Goal: Task Accomplishment & Management: Use online tool/utility

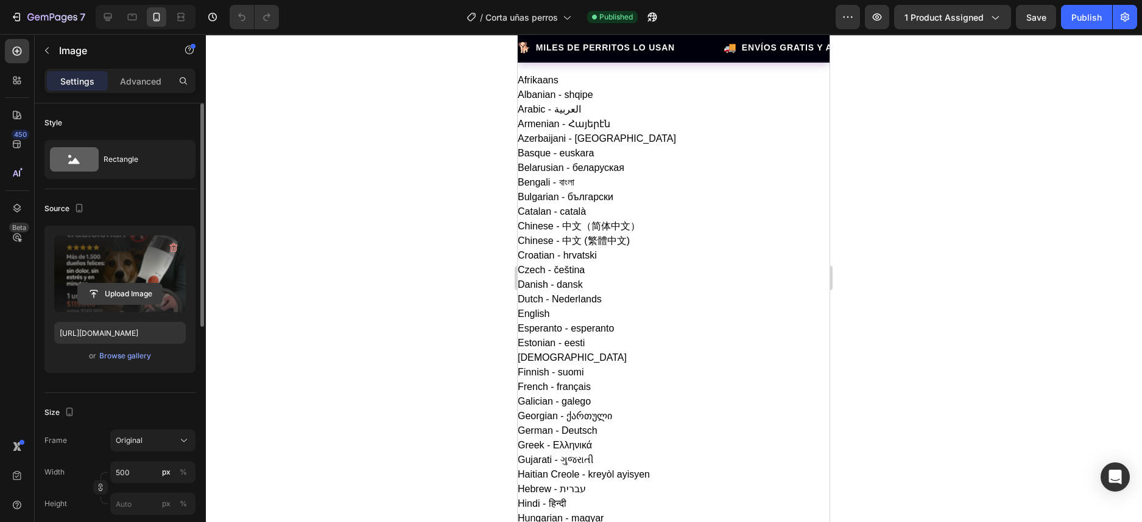
click at [122, 295] on input "file" at bounding box center [120, 294] width 84 height 21
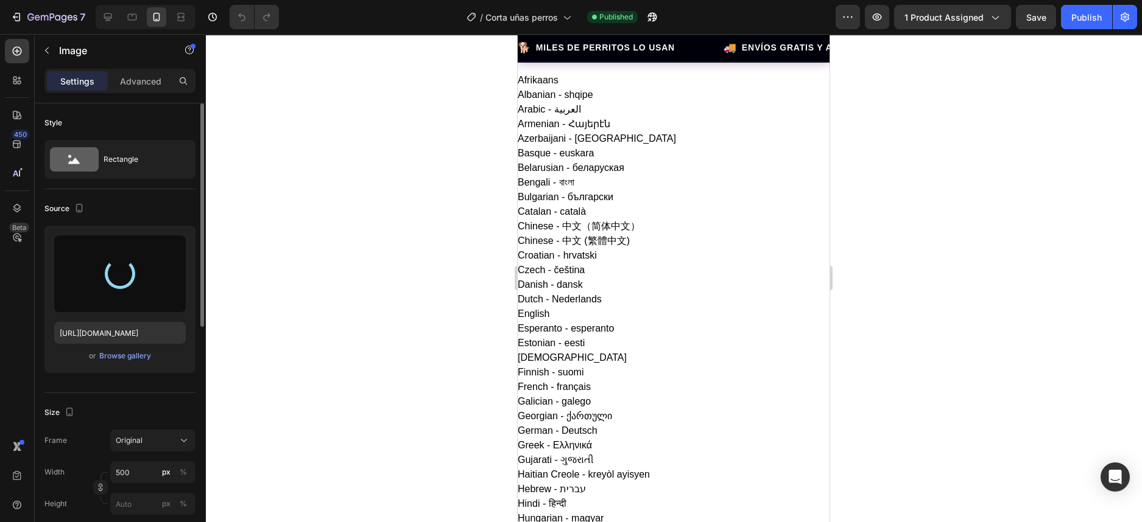
type input "[URL][DOMAIN_NAME]"
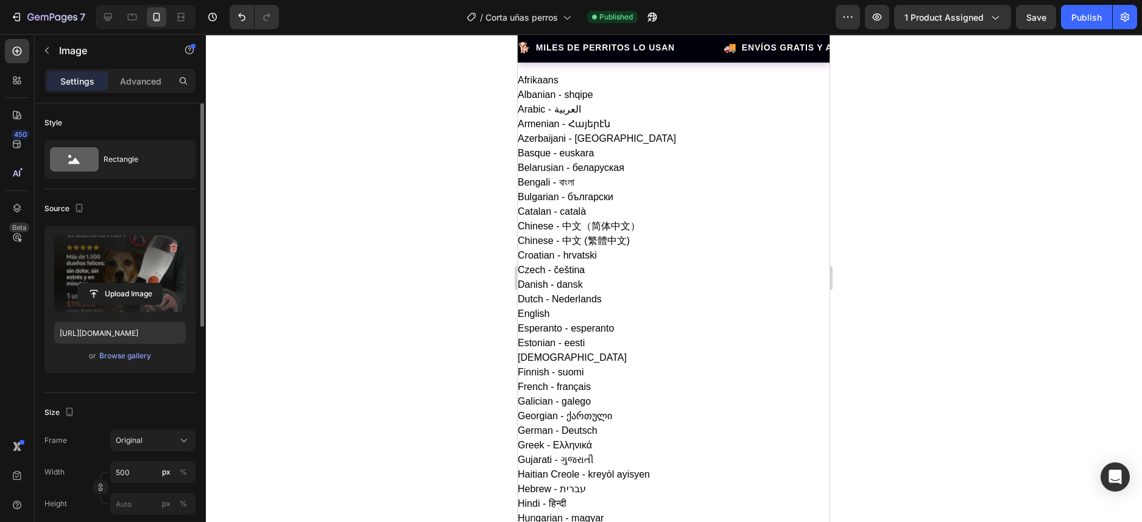
click at [985, 206] on div at bounding box center [673, 278] width 936 height 488
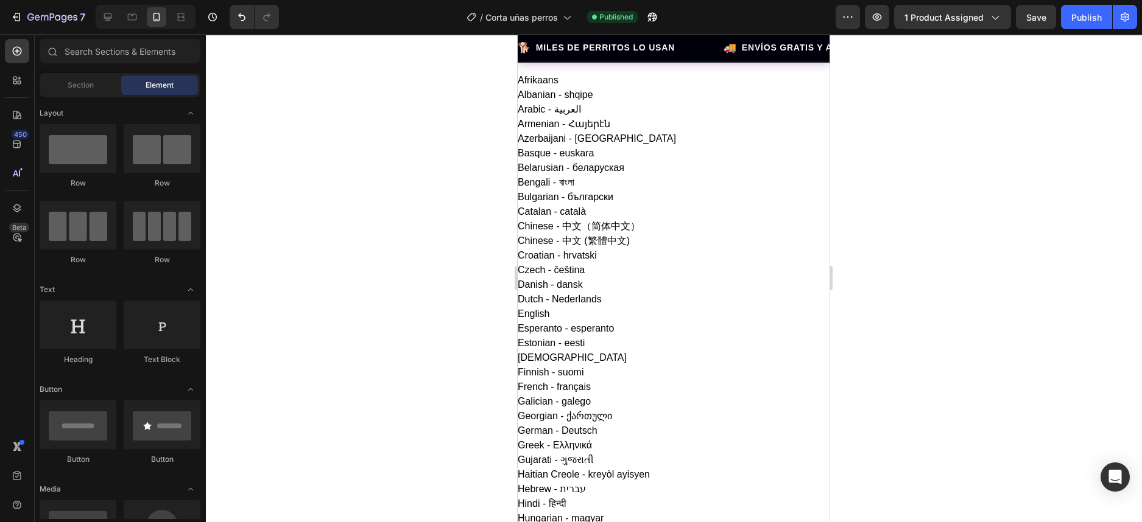
click at [986, 202] on div at bounding box center [673, 278] width 936 height 488
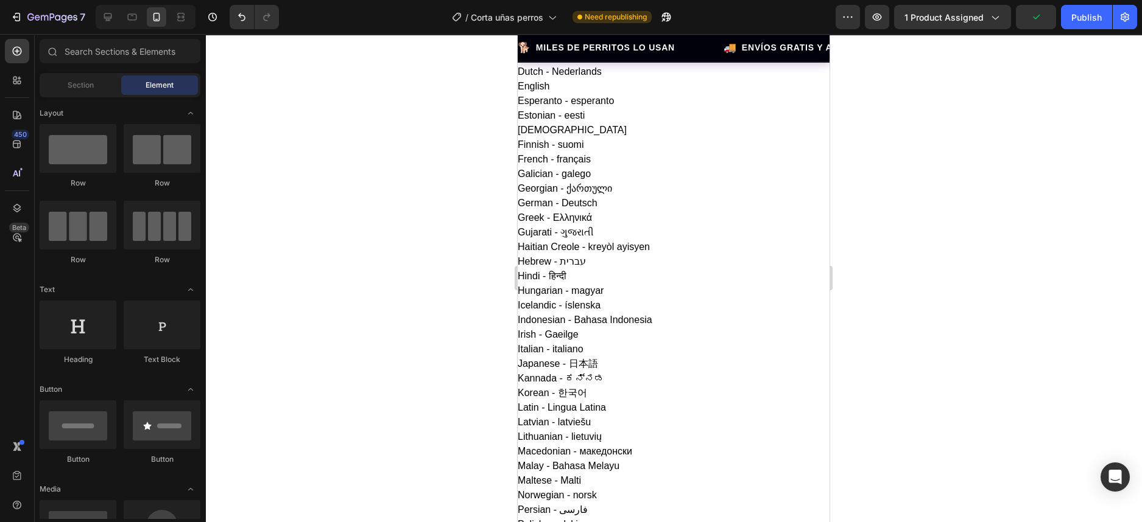
scroll to position [381, 0]
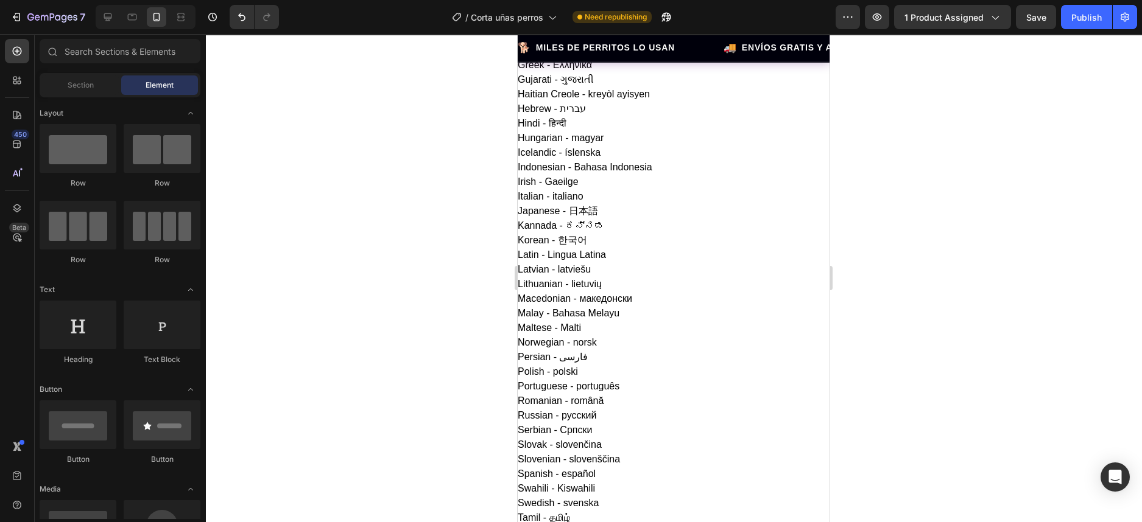
drag, startPoint x: 666, startPoint y: 307, endPoint x: 659, endPoint y: 328, distance: 21.0
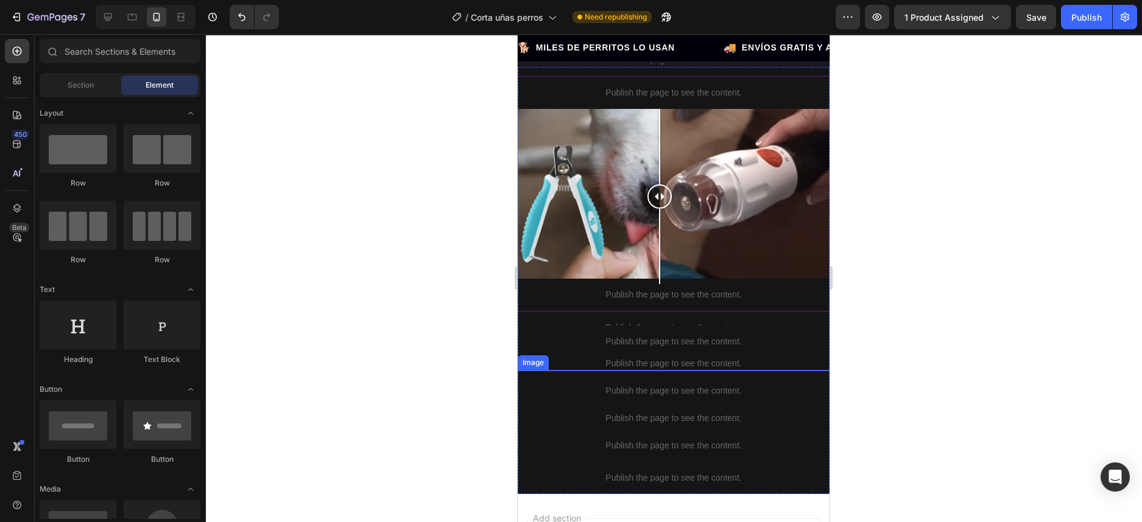
scroll to position [1141, 0]
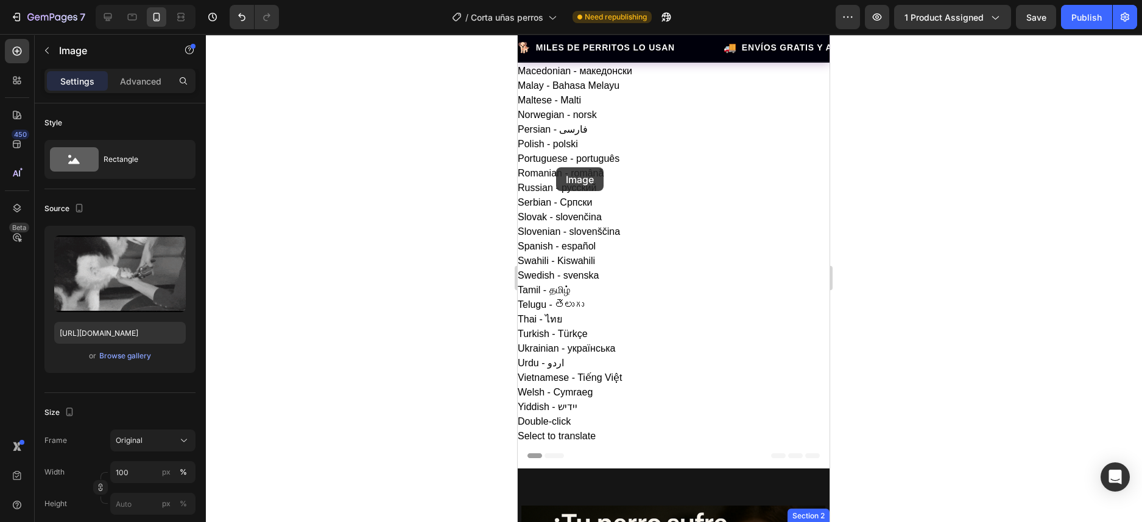
scroll to position [381, 0]
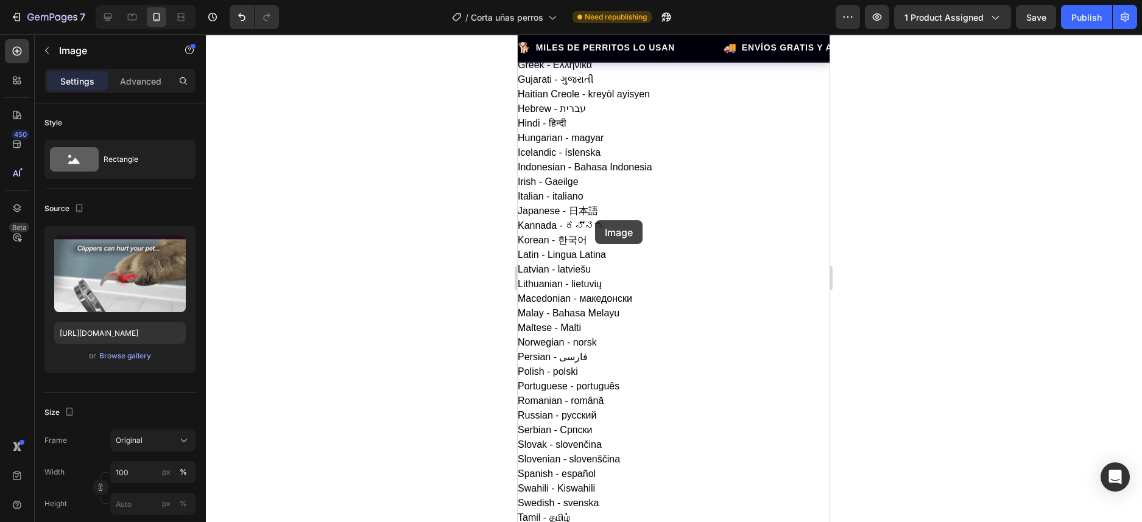
drag, startPoint x: 530, startPoint y: 159, endPoint x: 595, endPoint y: 220, distance: 89.1
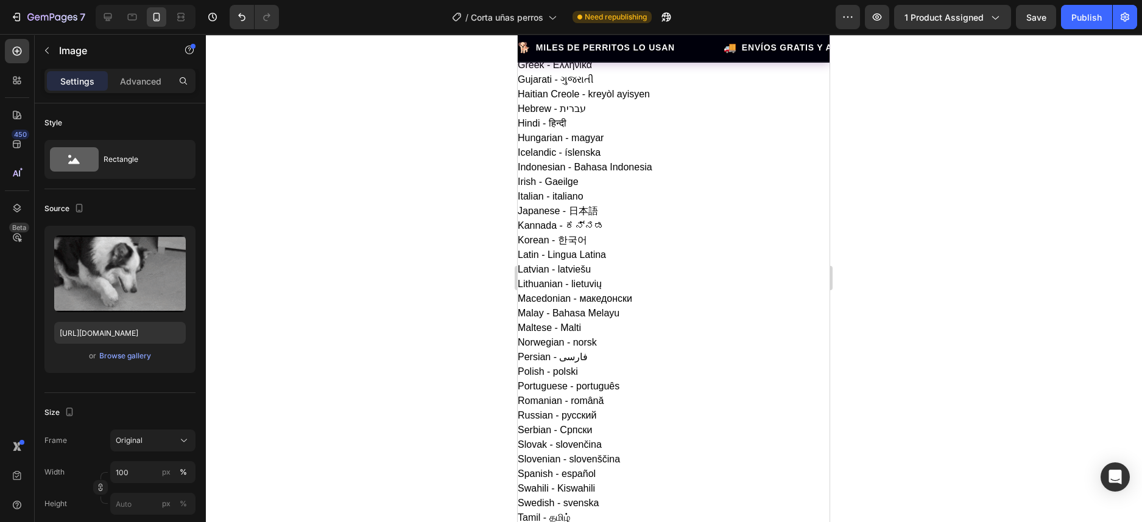
scroll to position [608, 0]
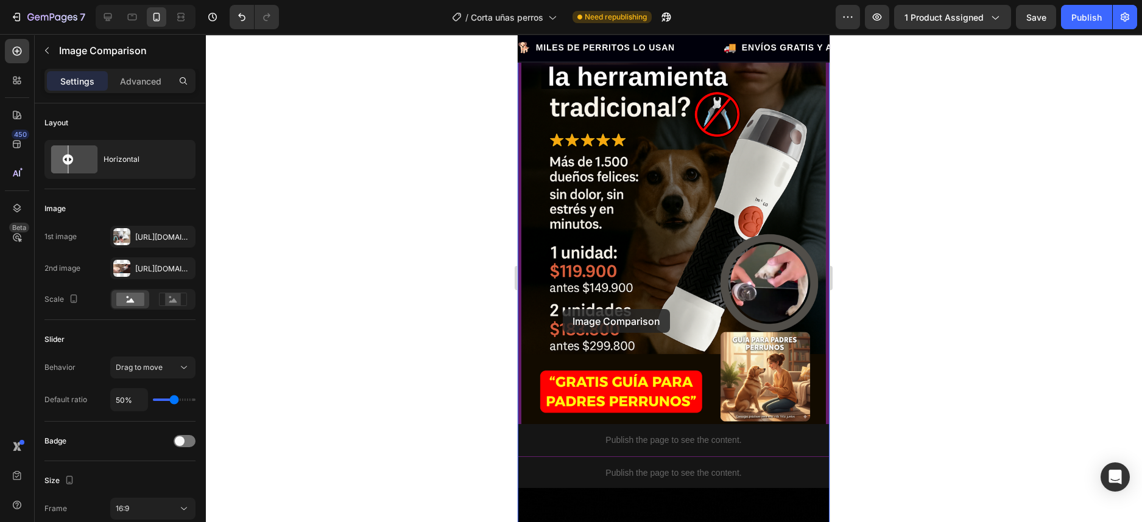
scroll to position [1217, 0]
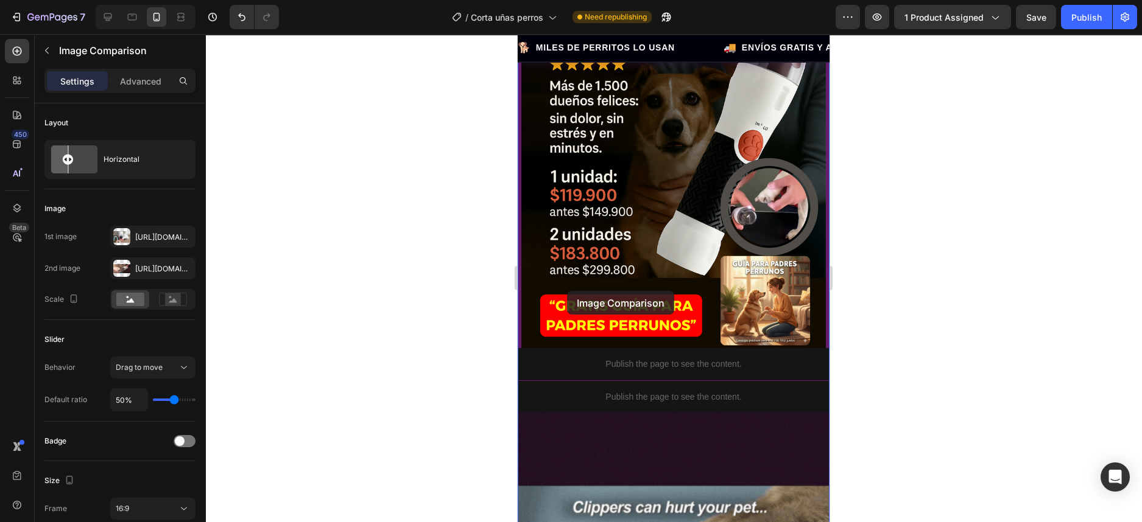
drag, startPoint x: 527, startPoint y: 239, endPoint x: 567, endPoint y: 291, distance: 65.2
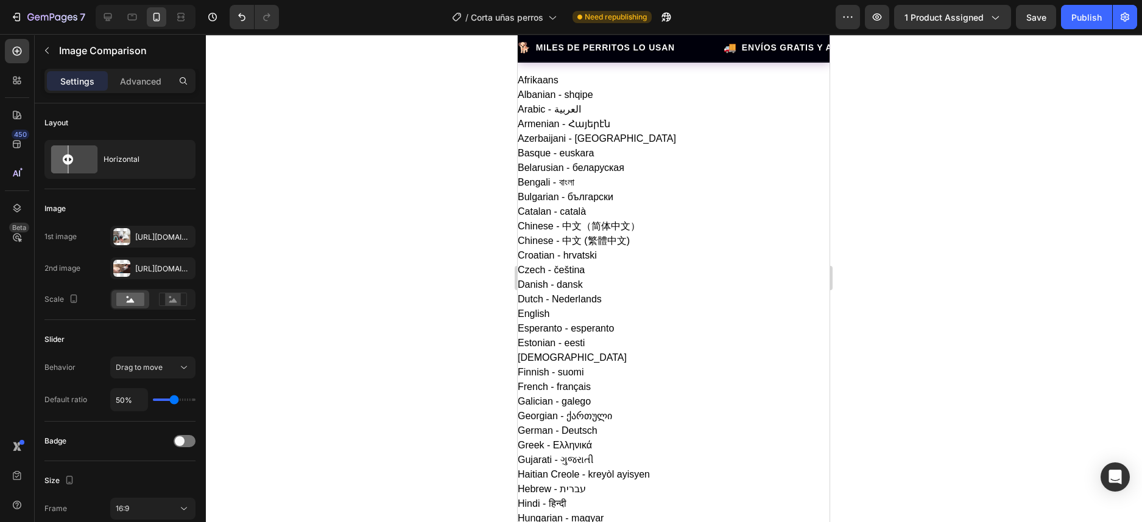
scroll to position [304, 0]
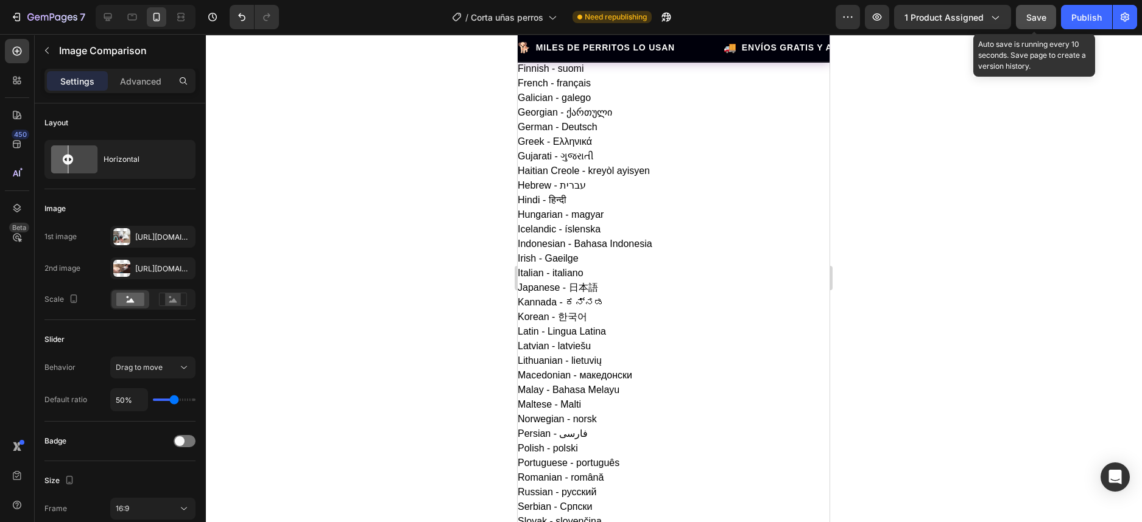
click at [1044, 14] on span "Save" at bounding box center [1036, 17] width 20 height 10
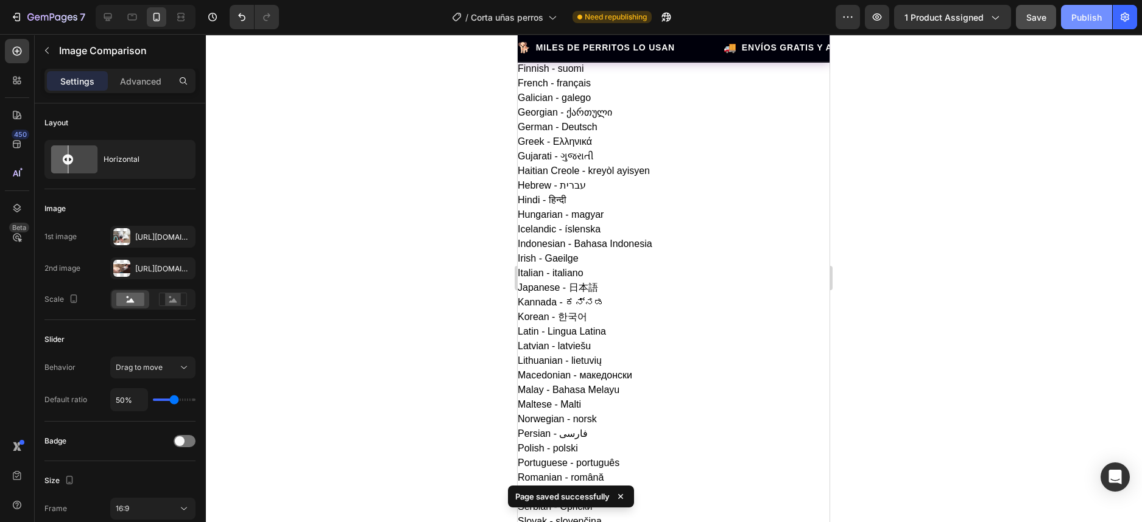
click at [1066, 13] on button "Publish" at bounding box center [1086, 17] width 51 height 24
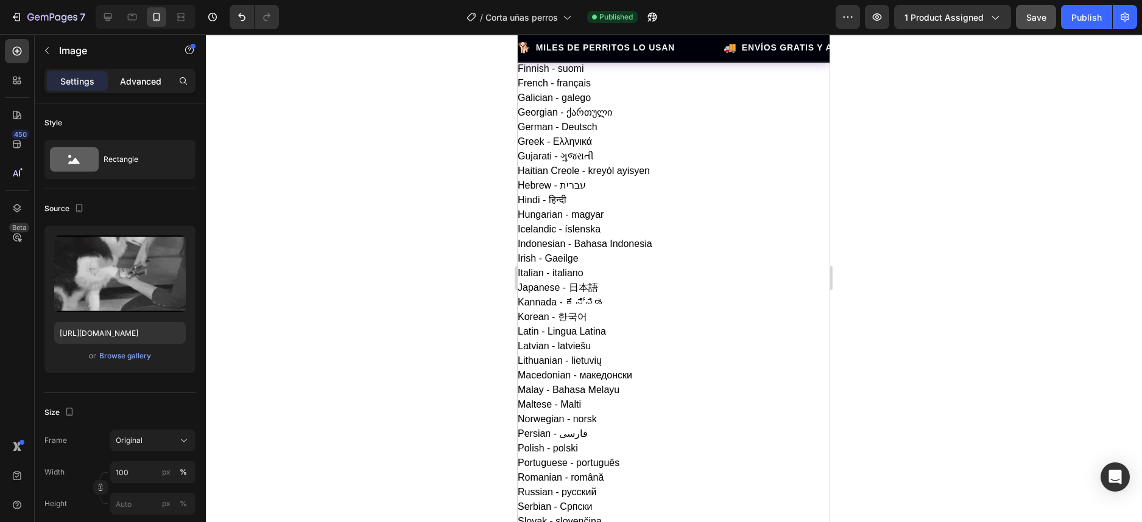
click at [144, 77] on p "Advanced" at bounding box center [140, 81] width 41 height 13
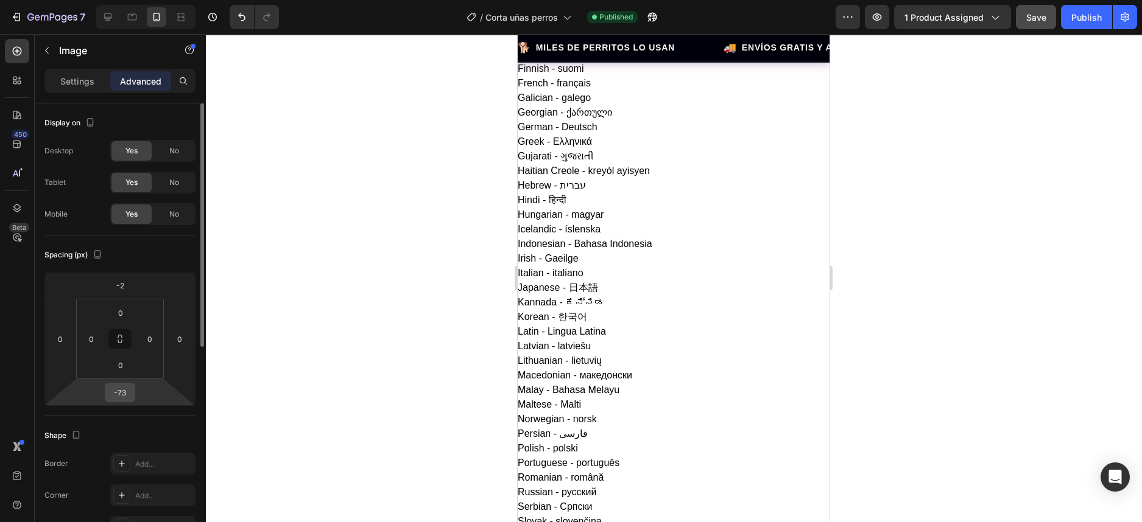
click at [121, 396] on input "-73" at bounding box center [120, 393] width 24 height 18
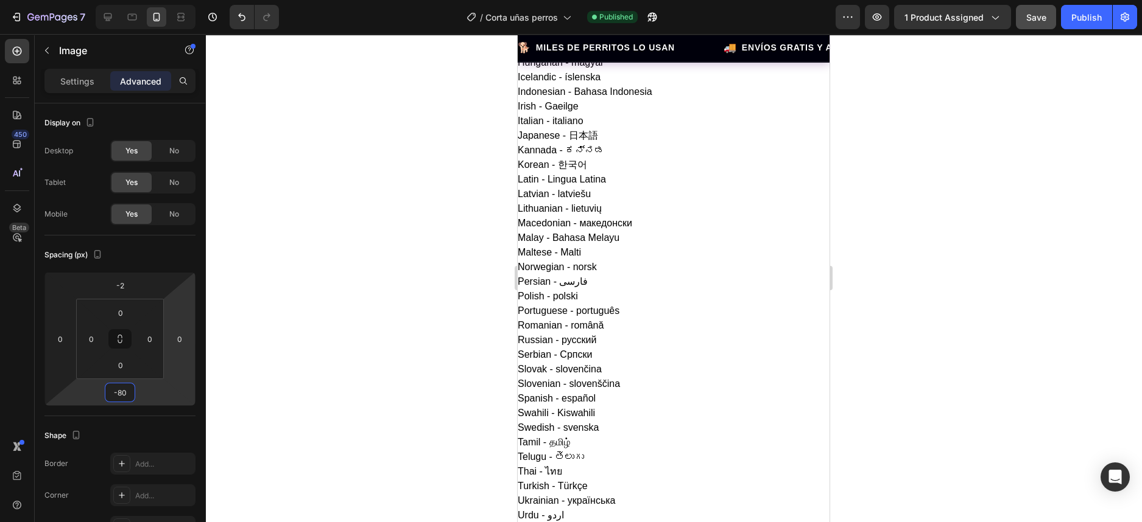
type input "-79"
click at [1075, 18] on div "Publish" at bounding box center [1086, 17] width 30 height 13
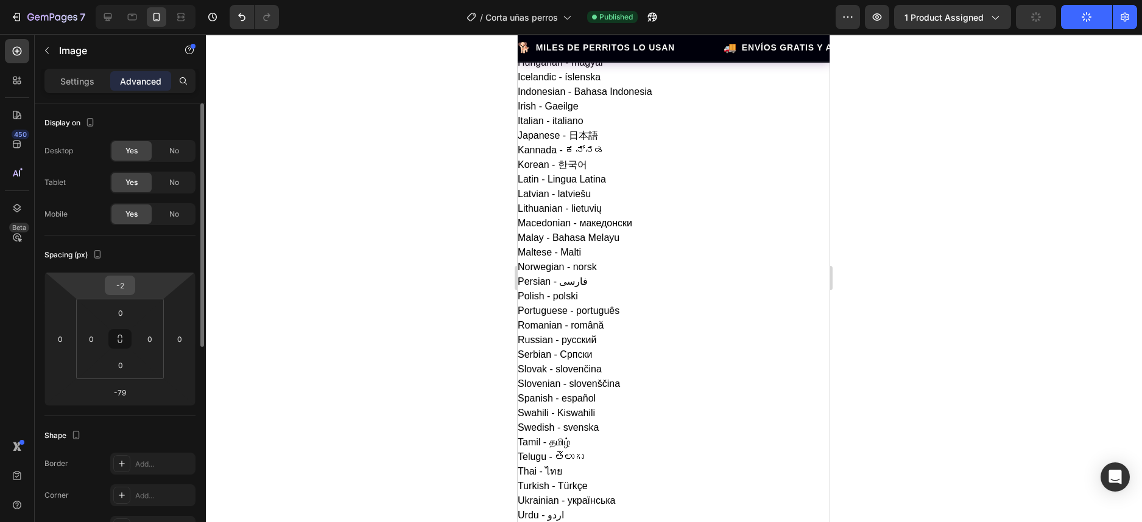
click at [126, 287] on input "-2" at bounding box center [120, 285] width 24 height 18
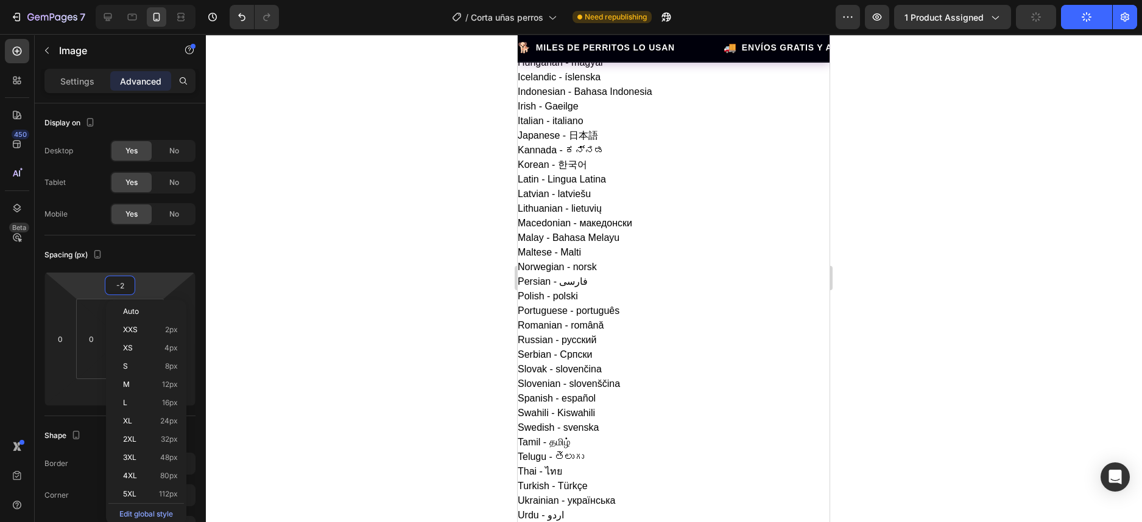
scroll to position [381, 0]
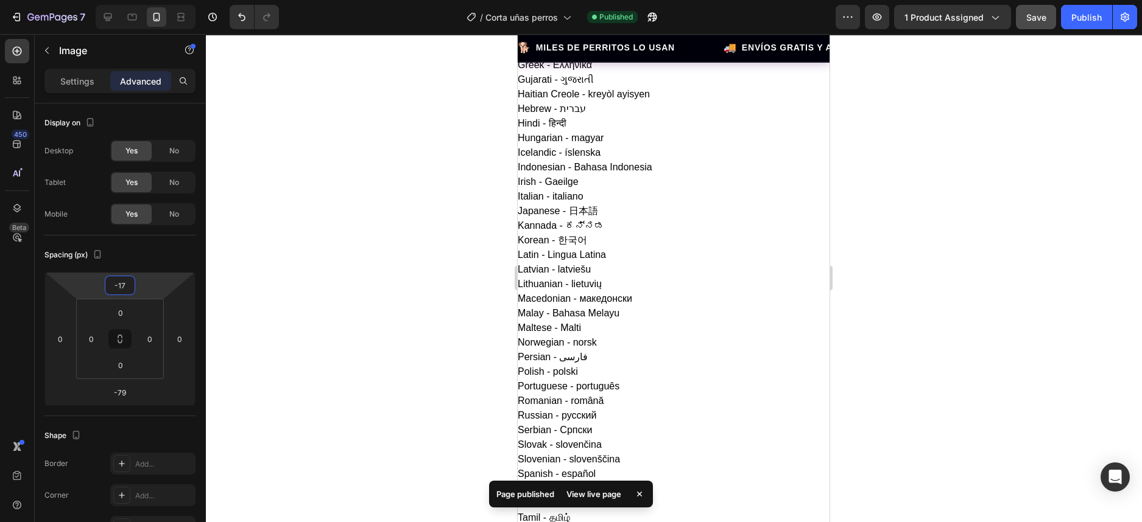
type input "-16"
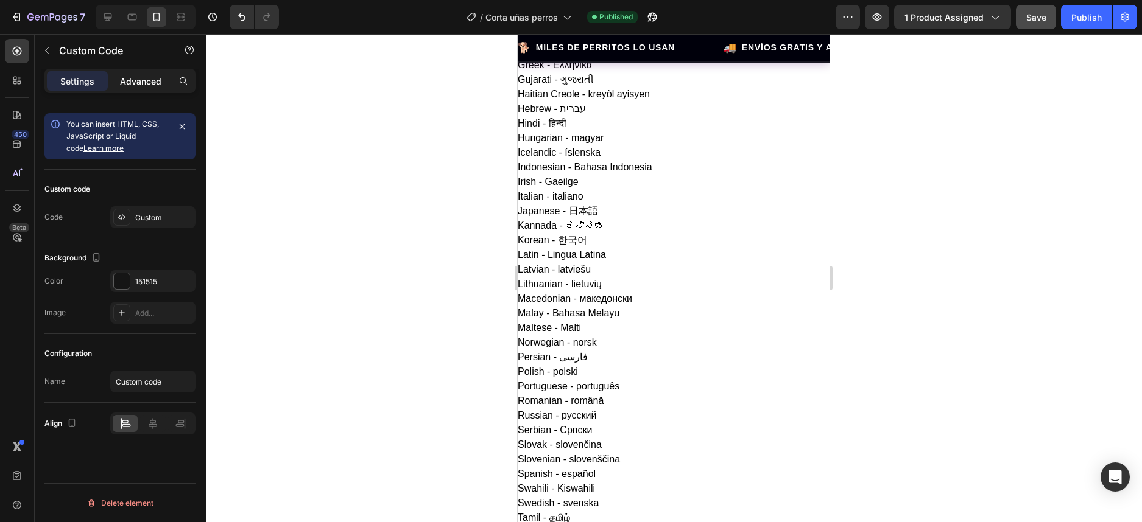
click at [145, 84] on p "Advanced" at bounding box center [140, 81] width 41 height 13
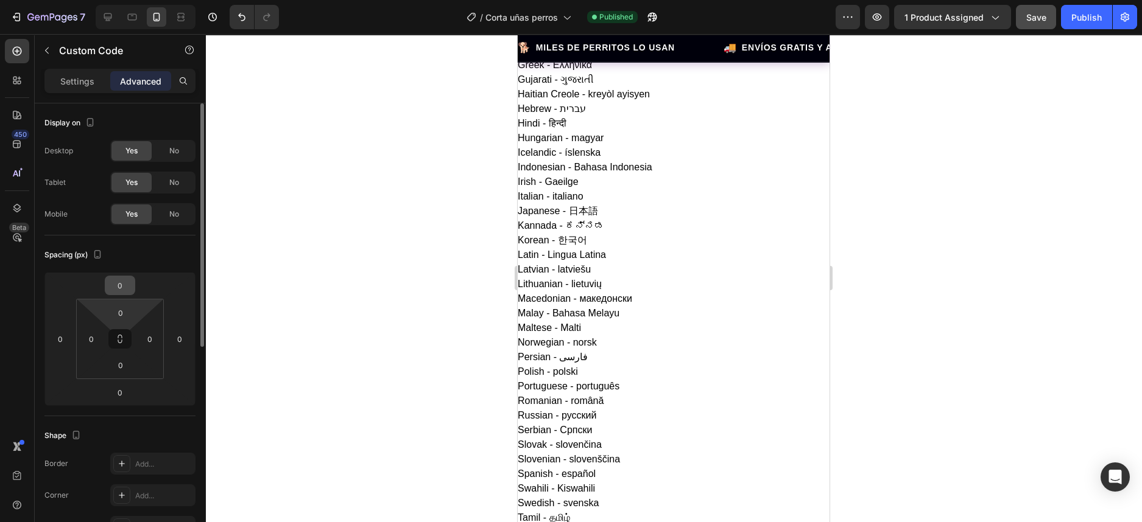
click at [116, 288] on input "0" at bounding box center [120, 285] width 24 height 18
type input "-5"
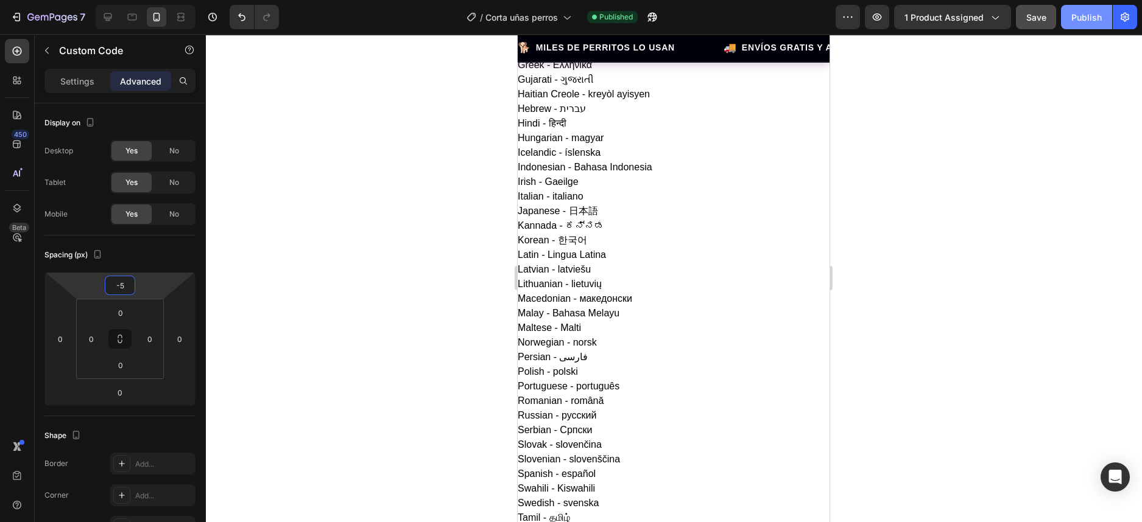
click at [1080, 18] on div "Publish" at bounding box center [1086, 17] width 30 height 13
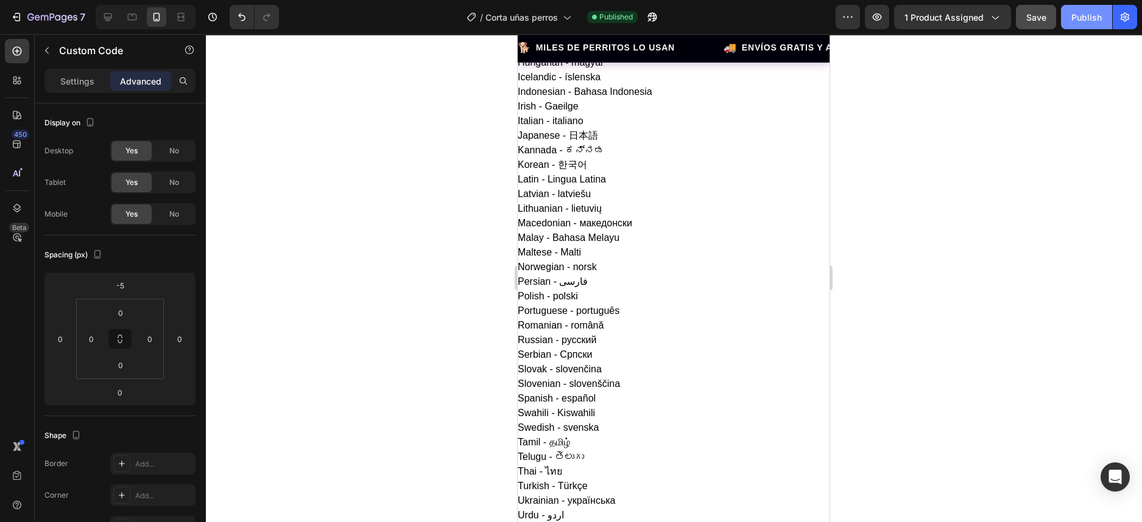
click at [1079, 15] on div "Publish" at bounding box center [1086, 17] width 30 height 13
click at [64, 69] on div "Settings Advanced" at bounding box center [119, 81] width 151 height 24
click at [65, 81] on p "Settings" at bounding box center [77, 81] width 34 height 13
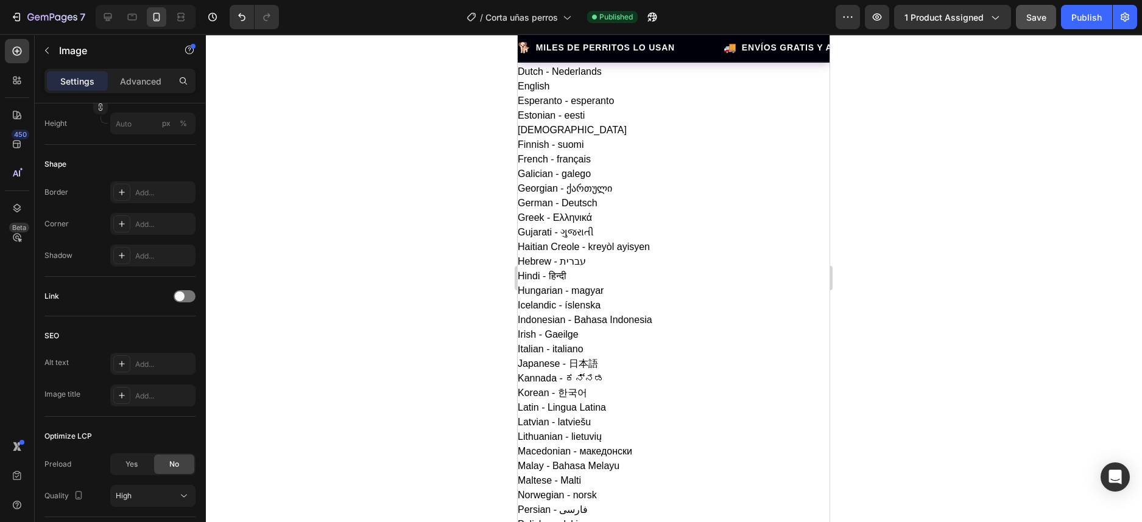
scroll to position [304, 0]
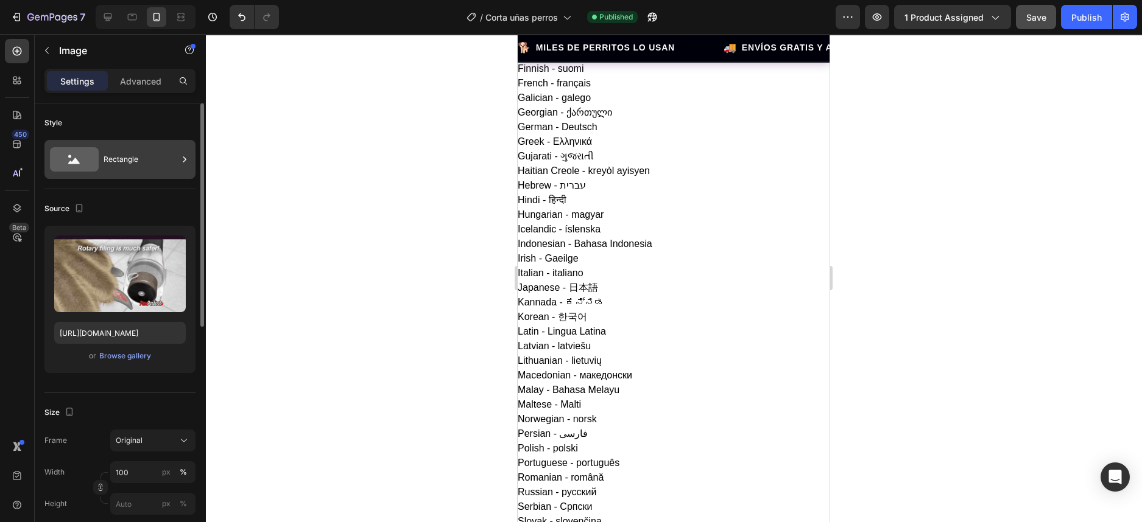
click at [178, 160] on icon at bounding box center [184, 159] width 12 height 12
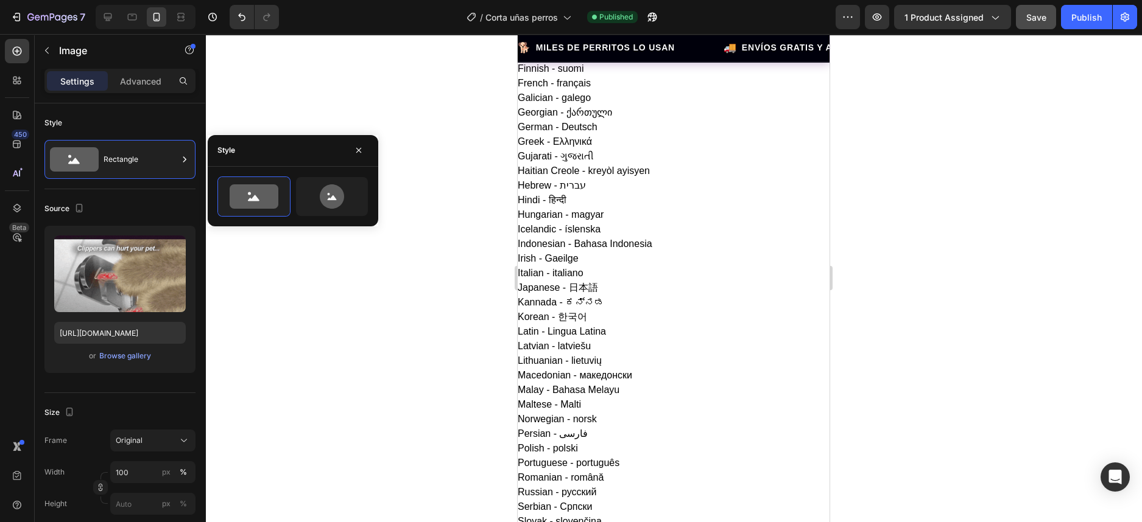
click at [284, 105] on div at bounding box center [673, 278] width 936 height 488
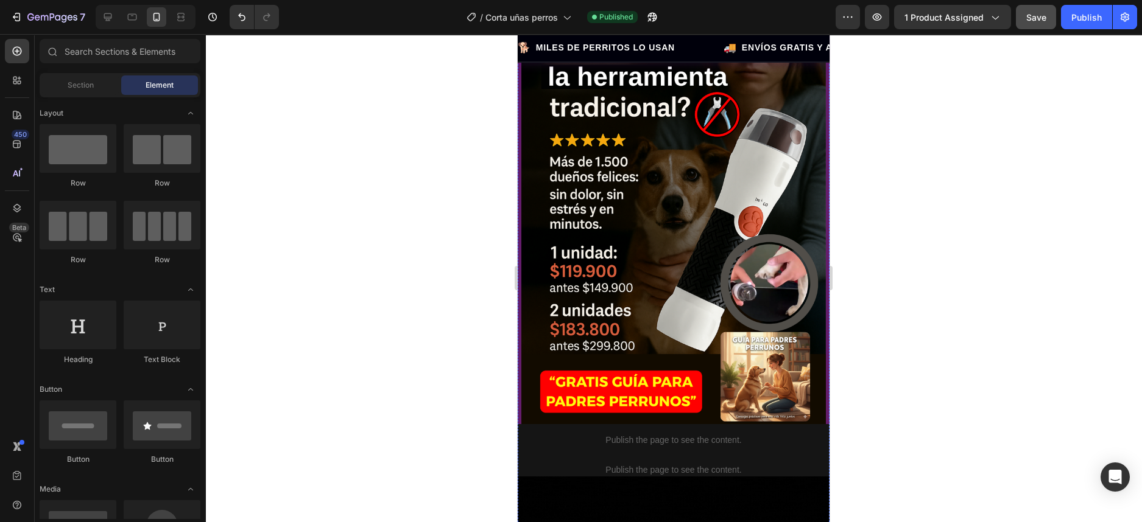
scroll to position [1217, 0]
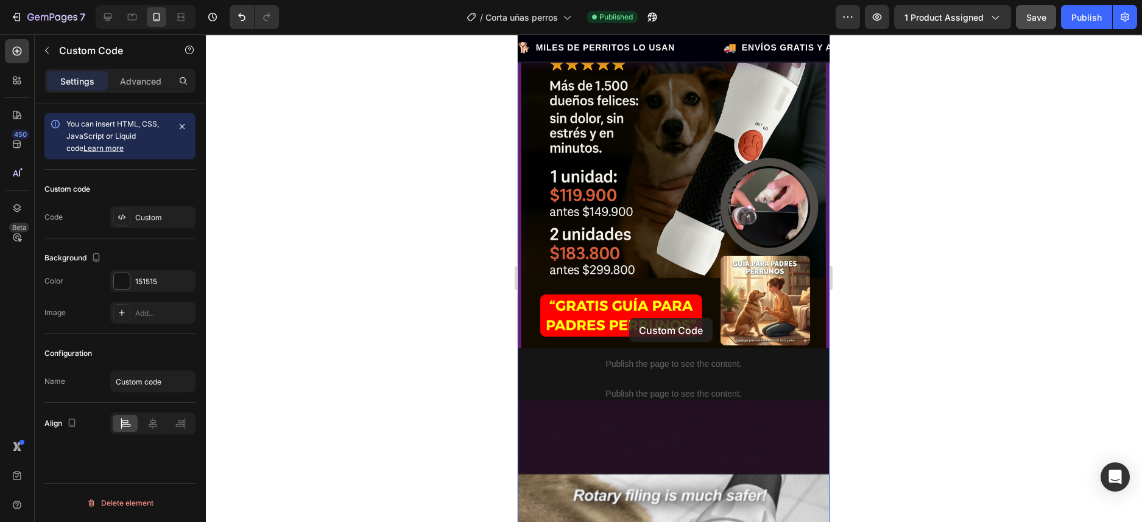
drag, startPoint x: 619, startPoint y: 314, endPoint x: 629, endPoint y: 318, distance: 10.9
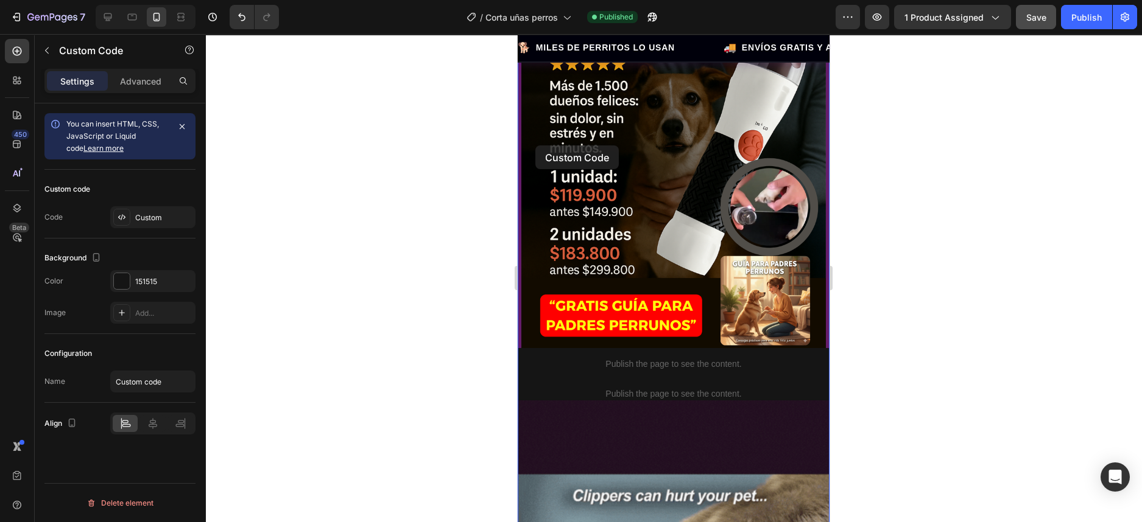
scroll to position [1141, 0]
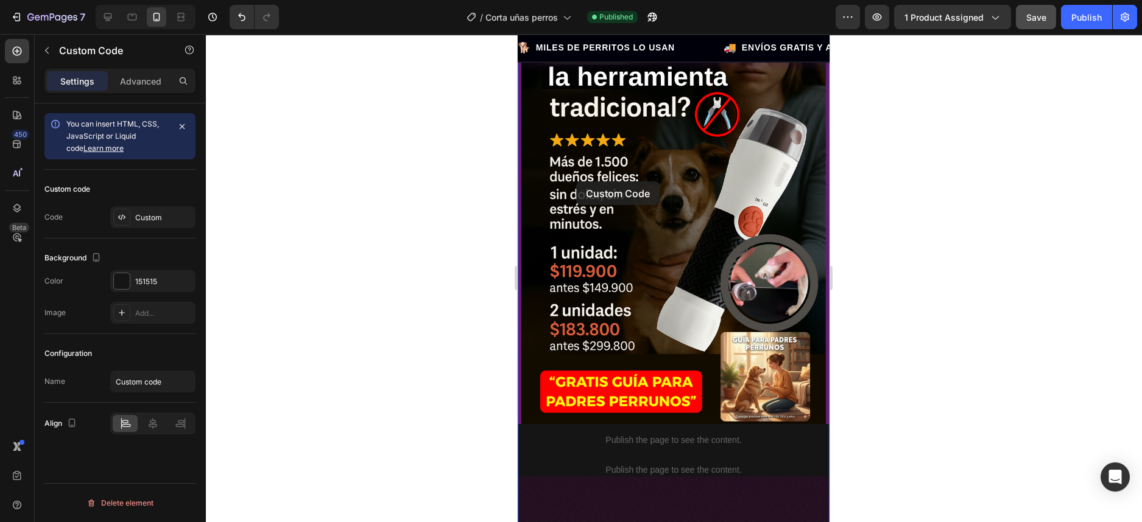
drag, startPoint x: 524, startPoint y: 289, endPoint x: 576, endPoint y: 181, distance: 119.6
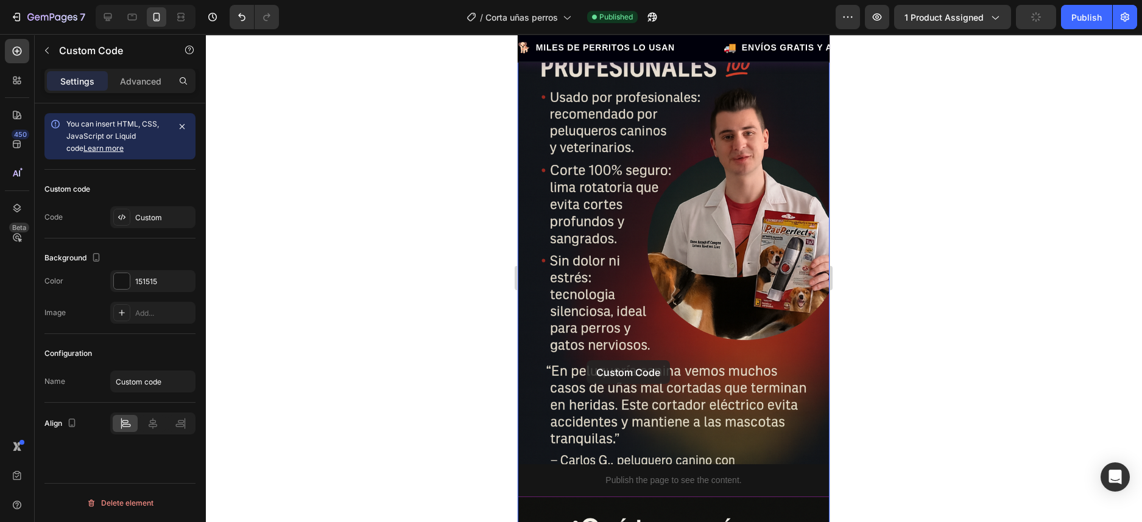
scroll to position [2740, 0]
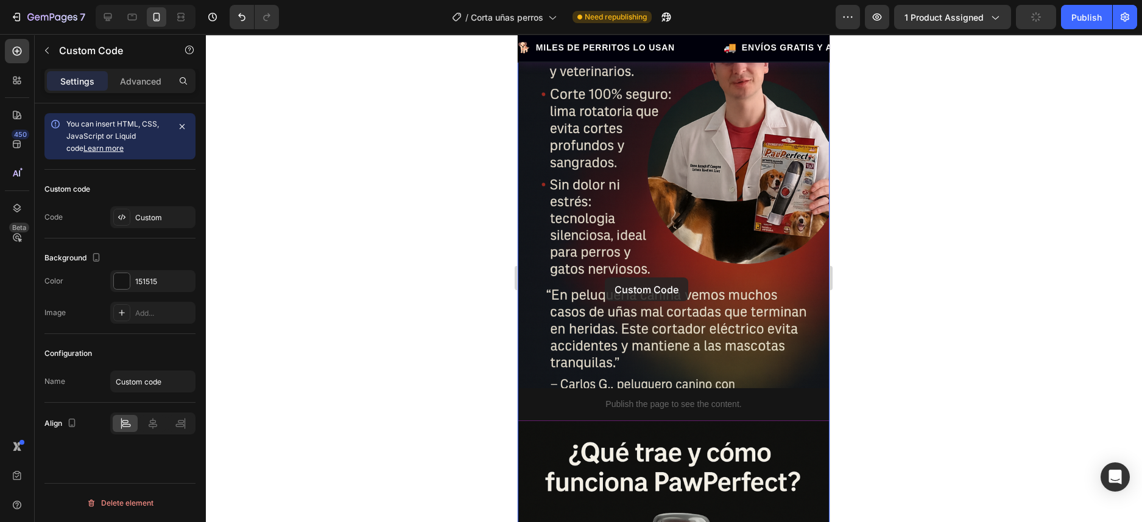
drag, startPoint x: 525, startPoint y: 192, endPoint x: 605, endPoint y: 278, distance: 116.7
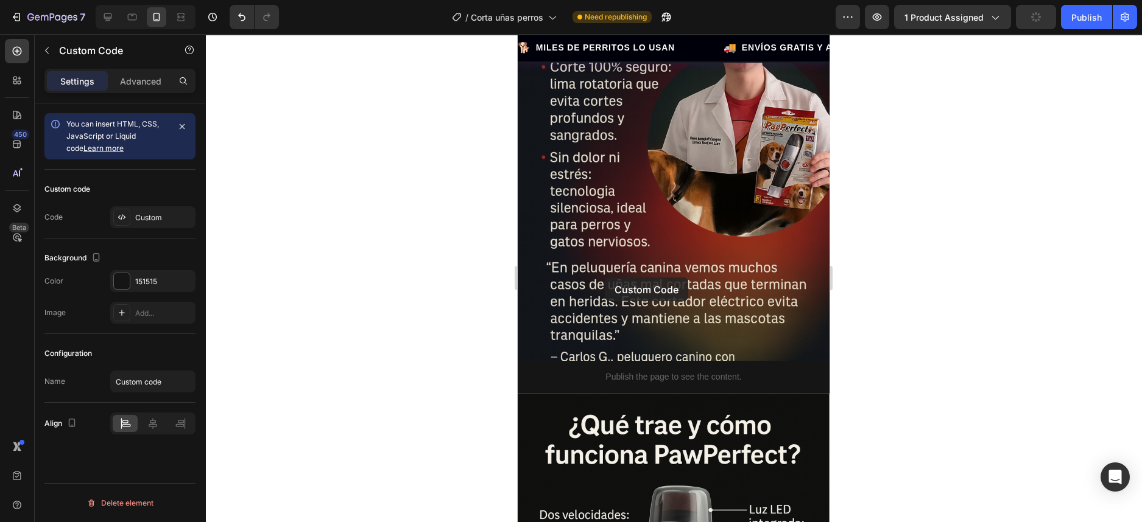
scroll to position [2713, 0]
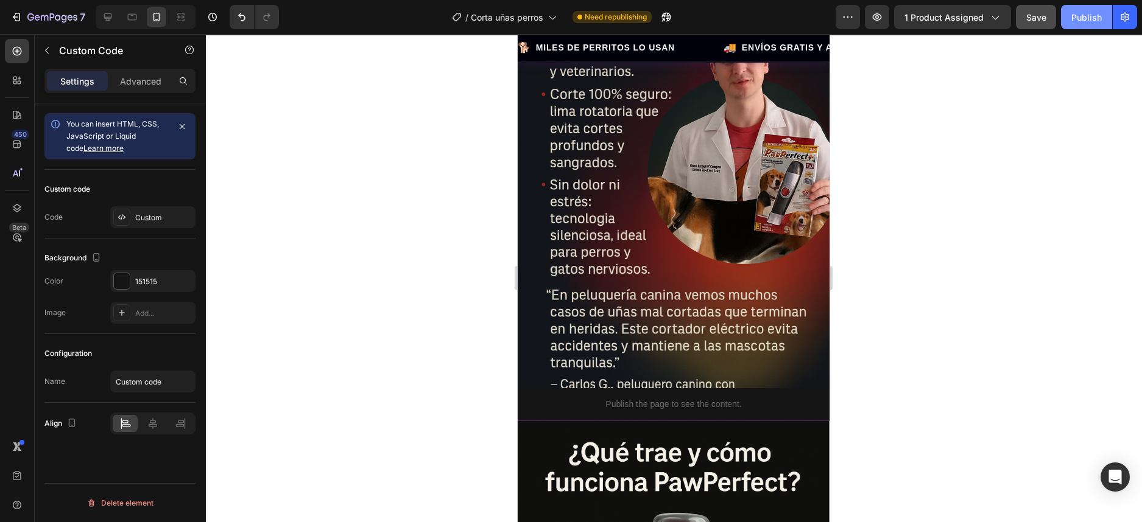
click at [1096, 17] on div "Publish" at bounding box center [1086, 17] width 30 height 13
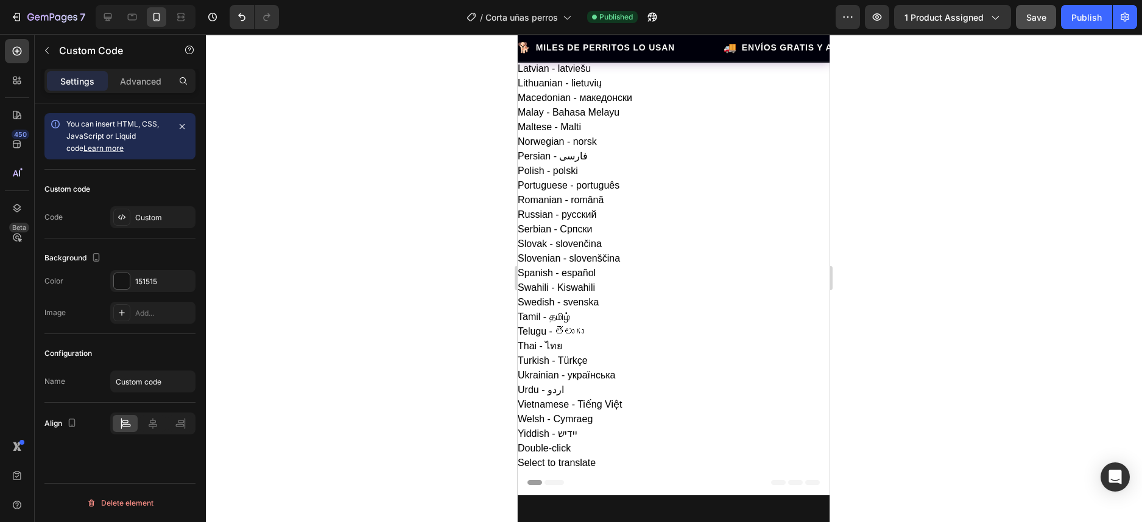
scroll to position [353, 0]
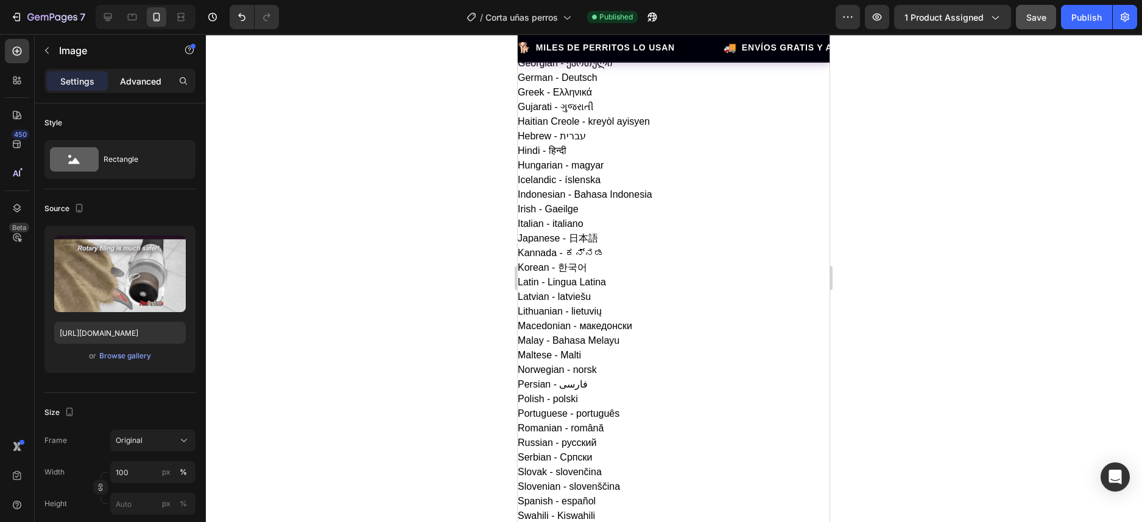
click at [142, 85] on p "Advanced" at bounding box center [140, 81] width 41 height 13
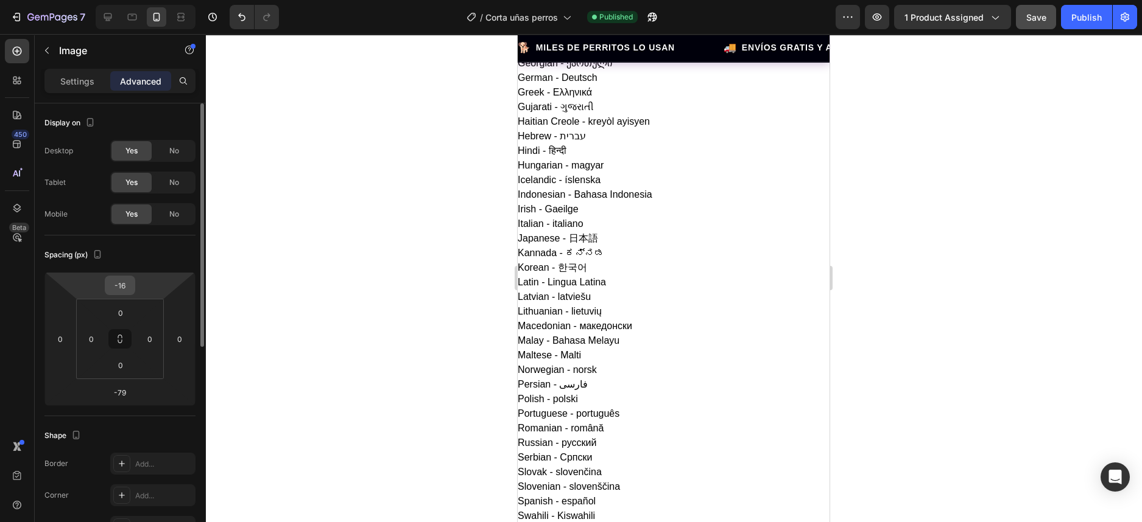
click at [127, 284] on input "-16" at bounding box center [120, 285] width 24 height 18
type input "-21"
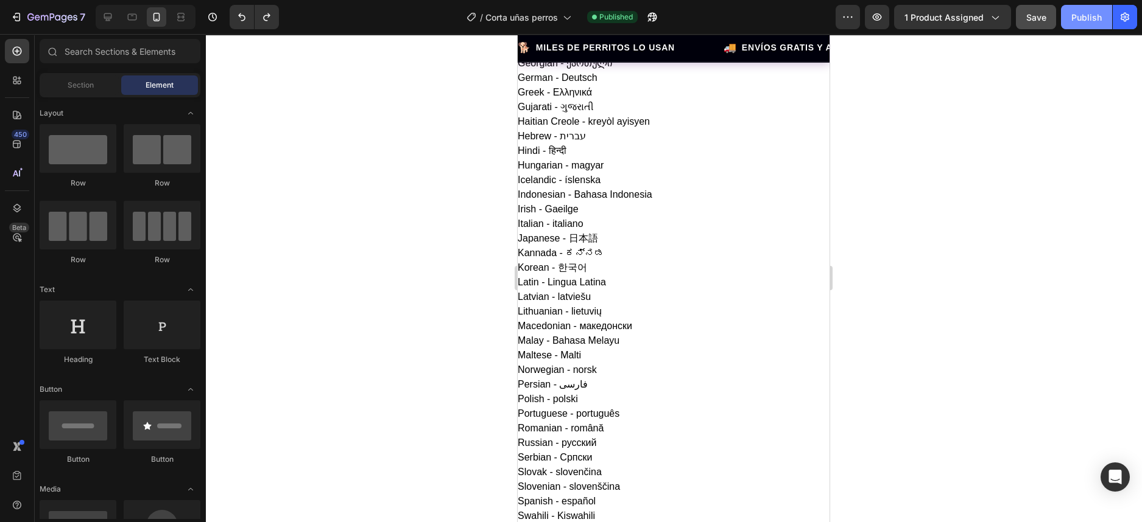
click at [1094, 24] on button "Publish" at bounding box center [1086, 17] width 51 height 24
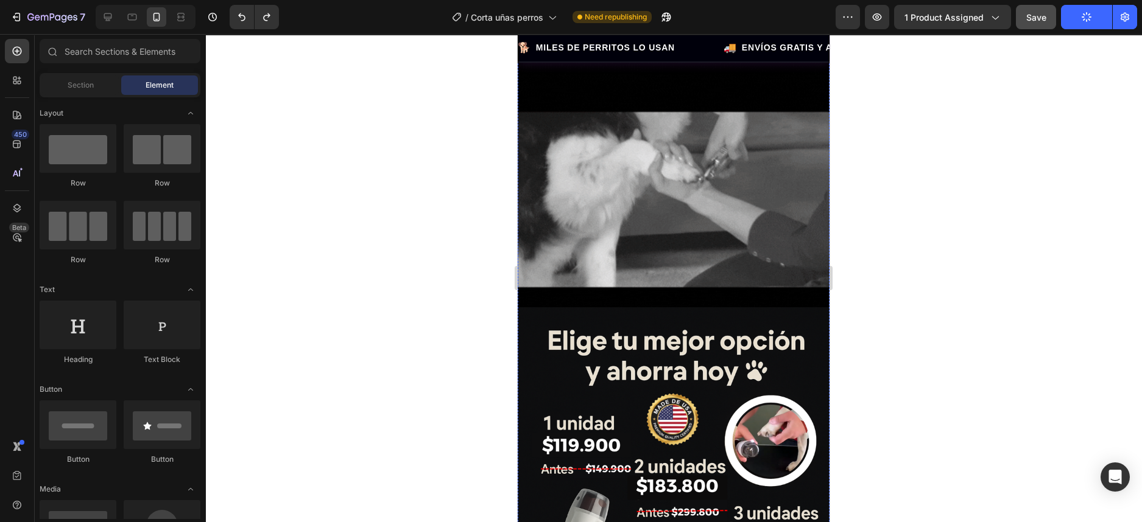
scroll to position [1343, 0]
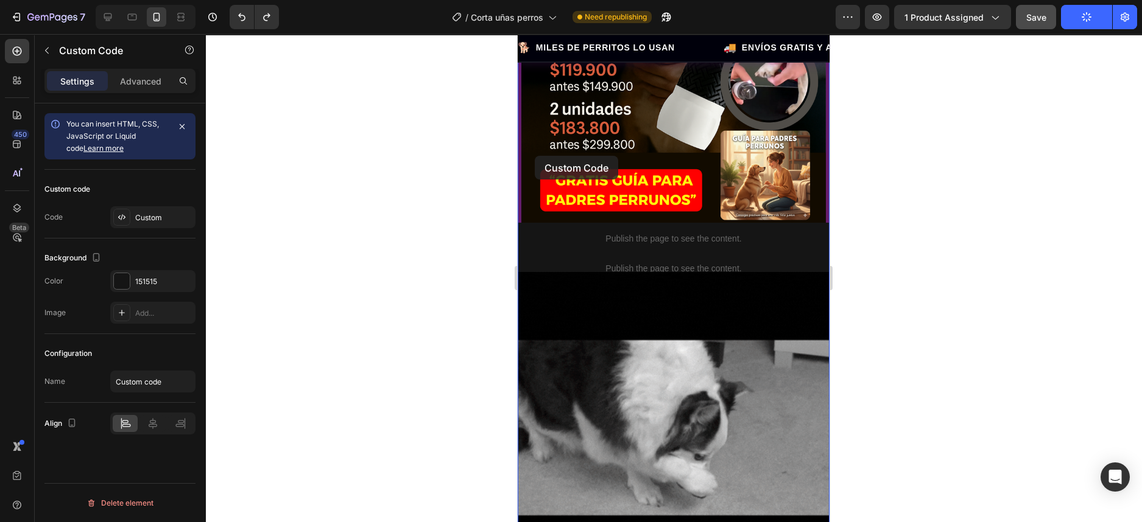
scroll to position [1190, 0]
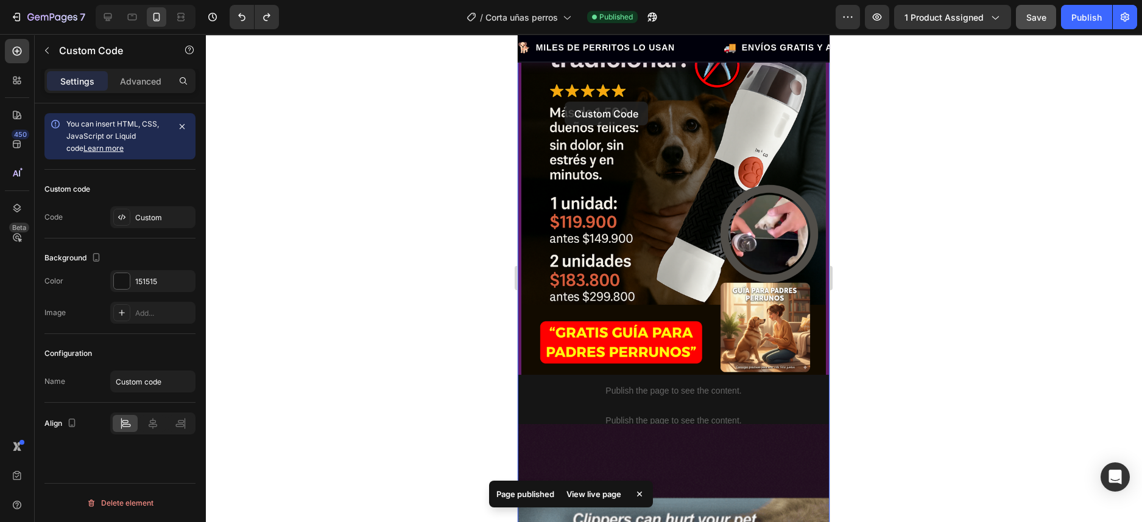
drag, startPoint x: 530, startPoint y: 194, endPoint x: 564, endPoint y: 102, distance: 98.6
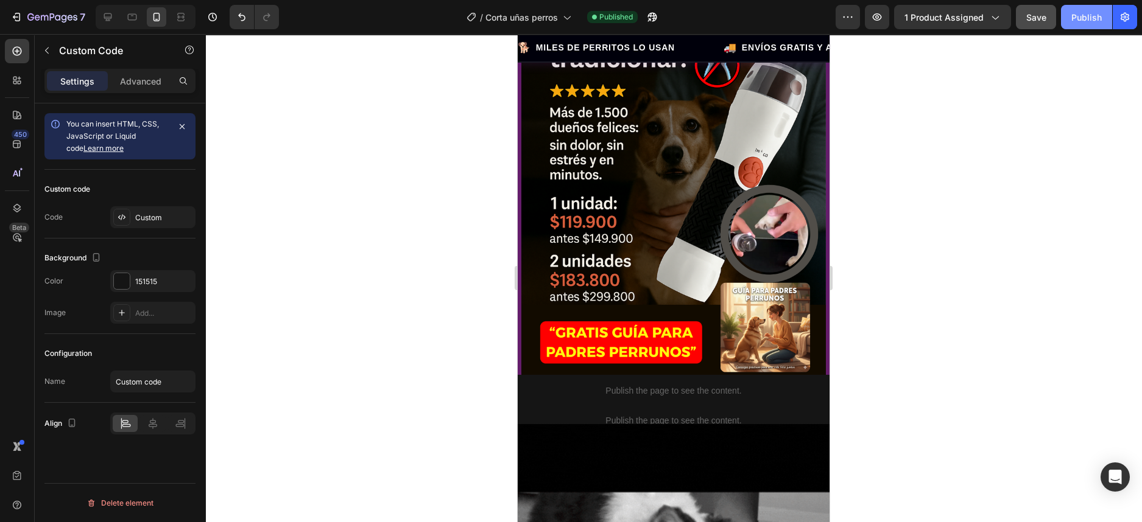
click at [1108, 23] on button "Publish" at bounding box center [1086, 17] width 51 height 24
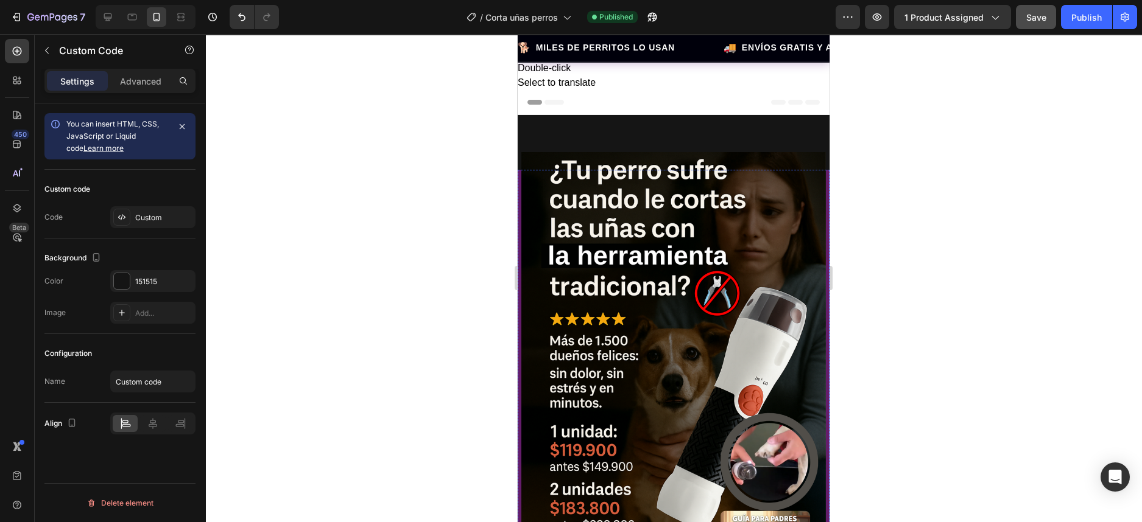
scroll to position [1038, 0]
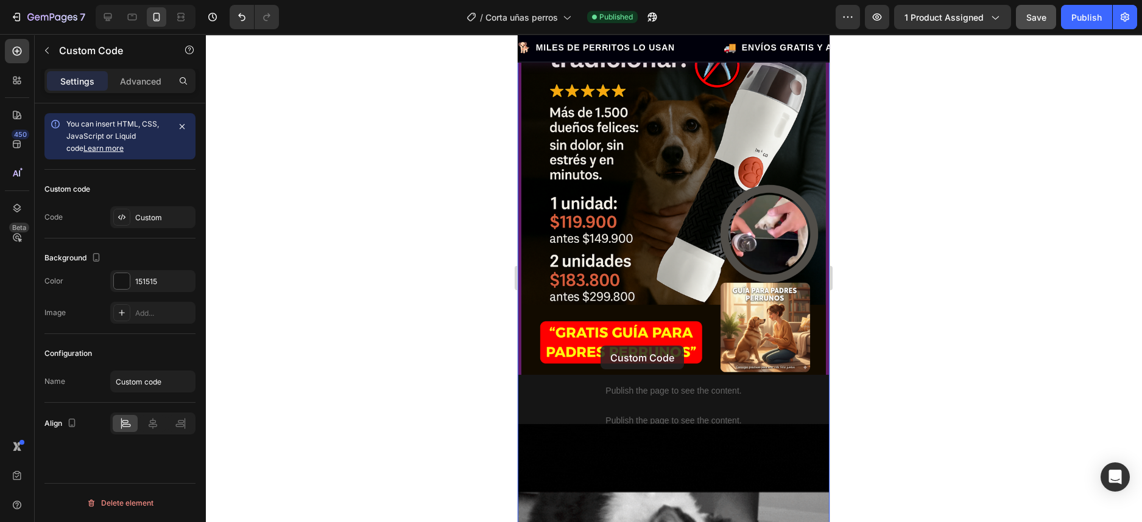
scroll to position [1266, 0]
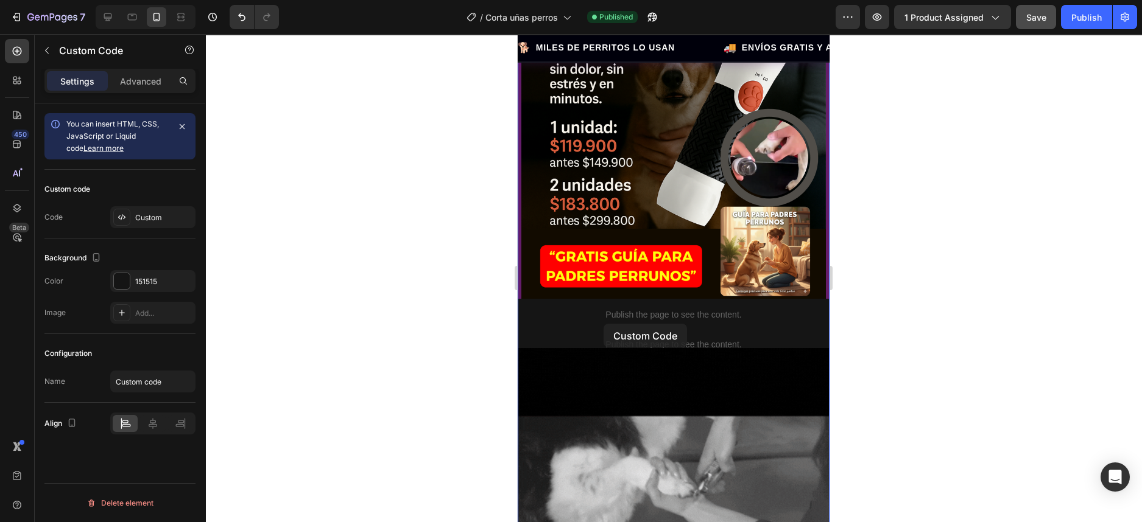
drag, startPoint x: 525, startPoint y: 264, endPoint x: 603, endPoint y: 324, distance: 98.2
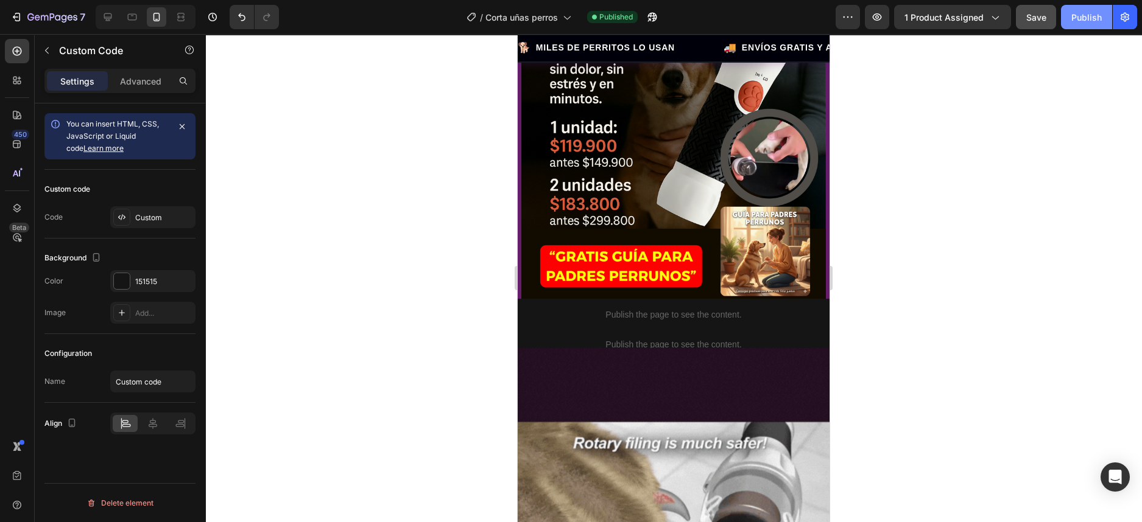
click at [1066, 28] on button "Publish" at bounding box center [1086, 17] width 51 height 24
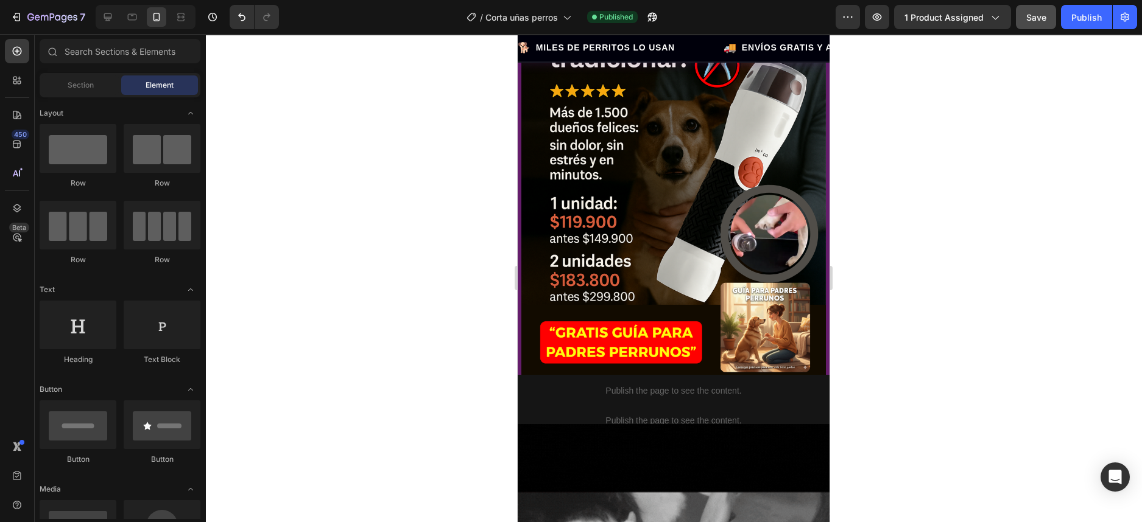
scroll to position [1618, 0]
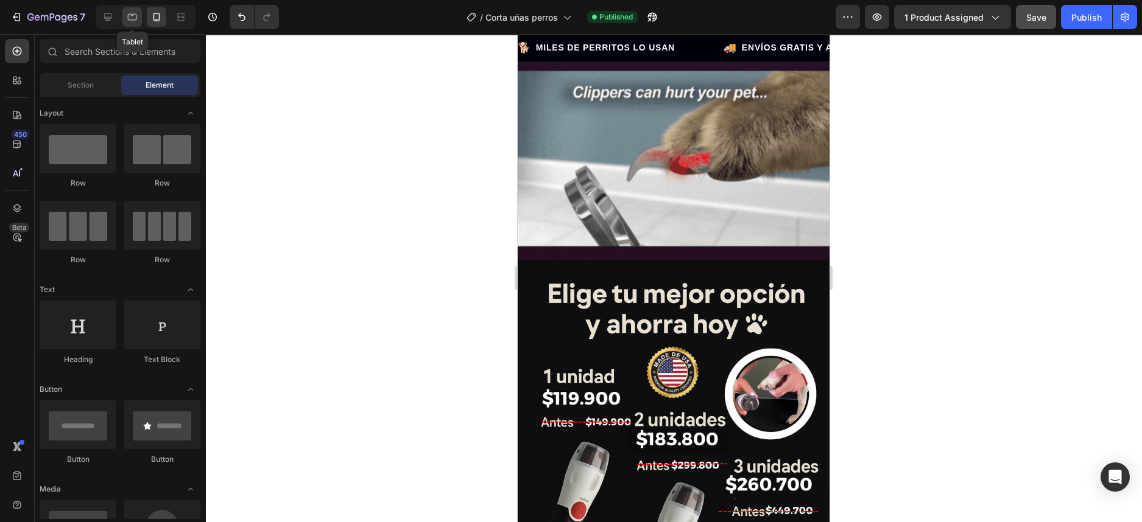
click at [128, 16] on icon at bounding box center [132, 17] width 12 height 12
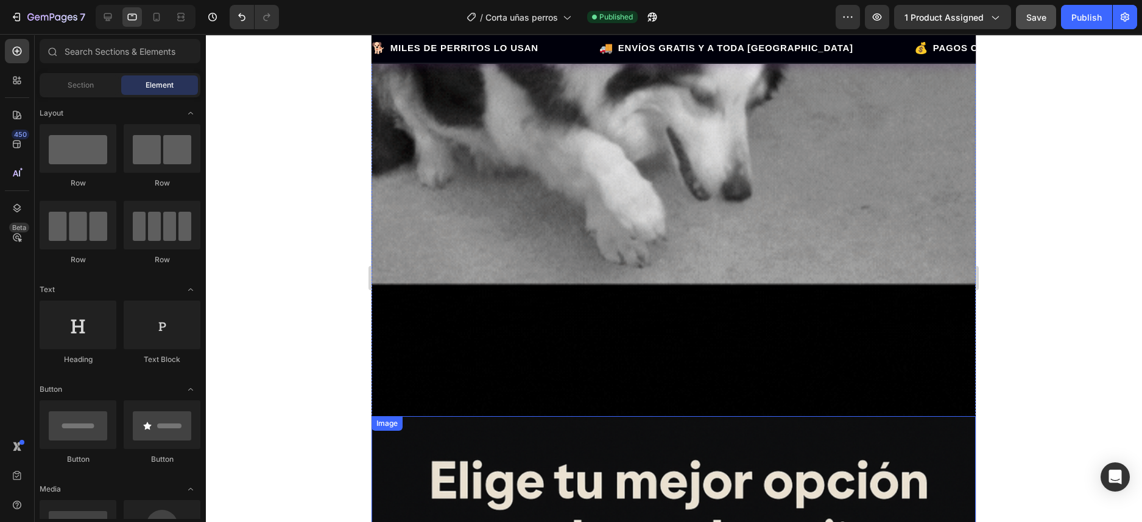
scroll to position [1027, 0]
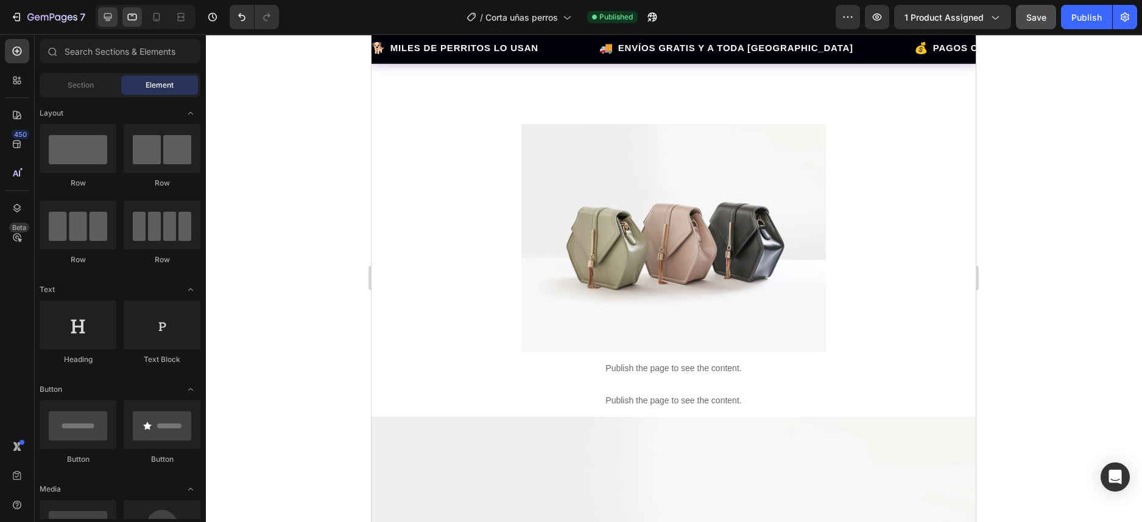
click at [109, 17] on icon at bounding box center [108, 17] width 8 height 8
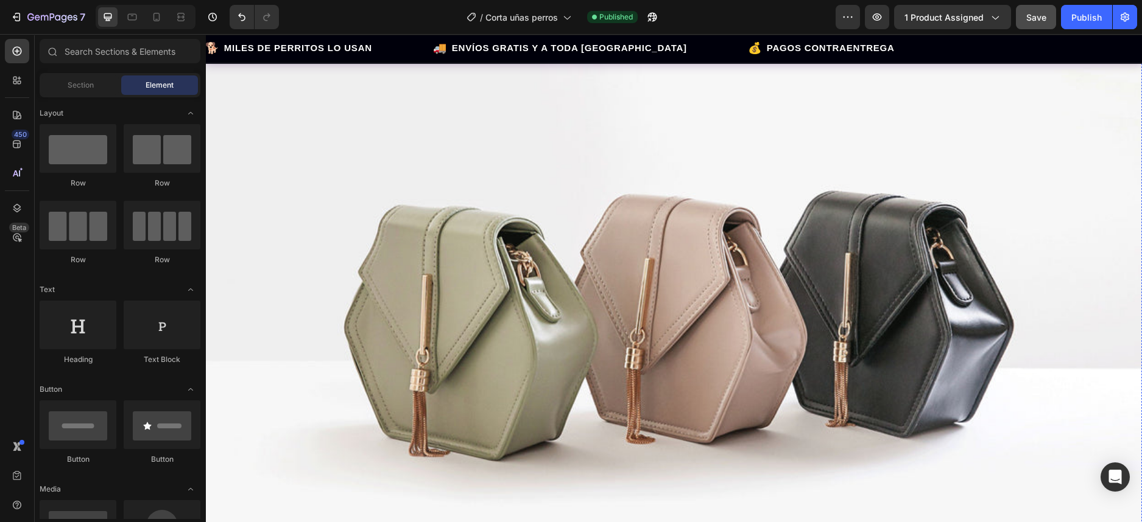
scroll to position [5073, 0]
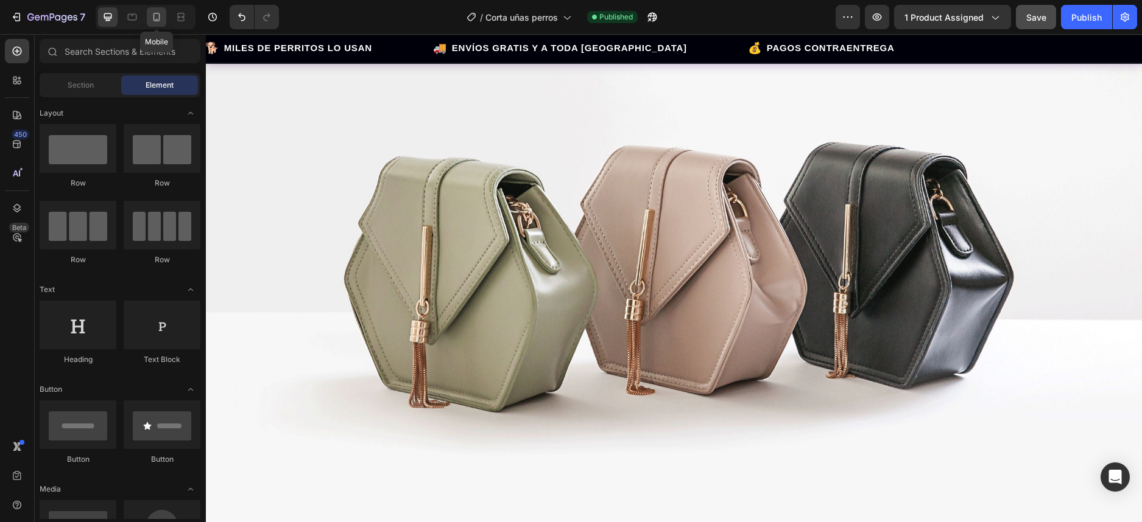
click at [155, 17] on icon at bounding box center [156, 17] width 12 height 12
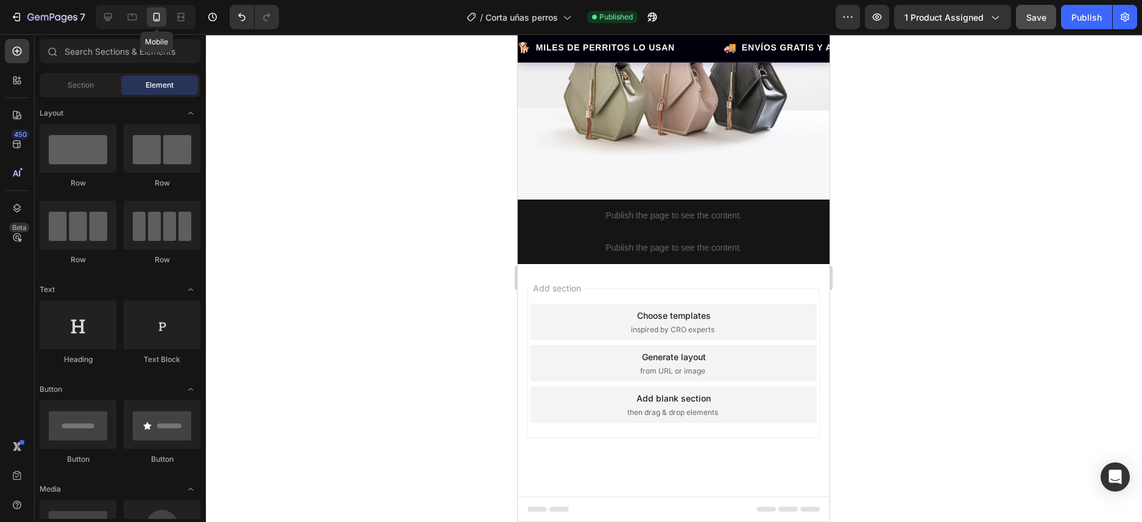
scroll to position [3017, 0]
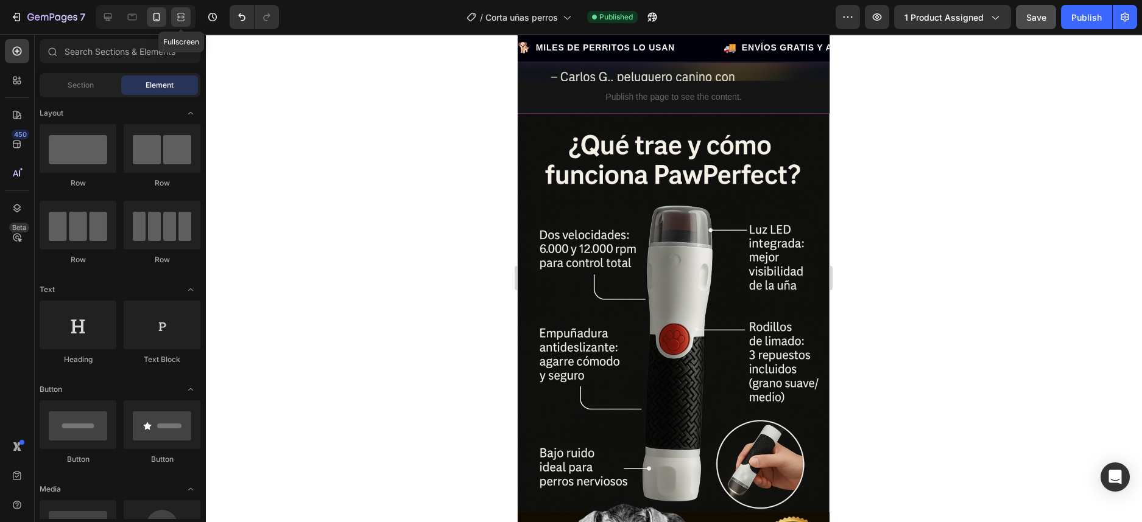
click at [179, 15] on icon at bounding box center [181, 17] width 12 height 12
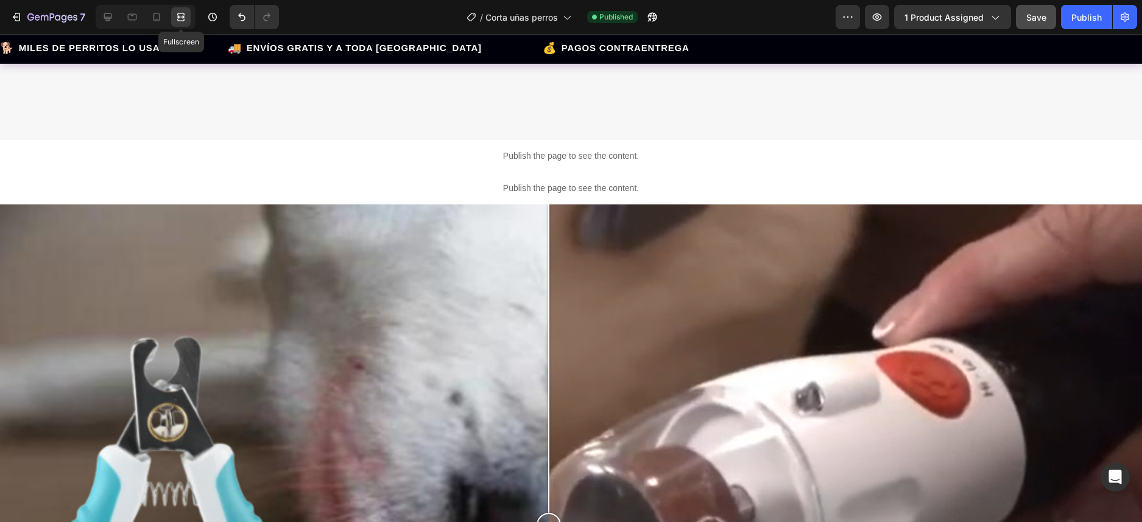
scroll to position [3859, 0]
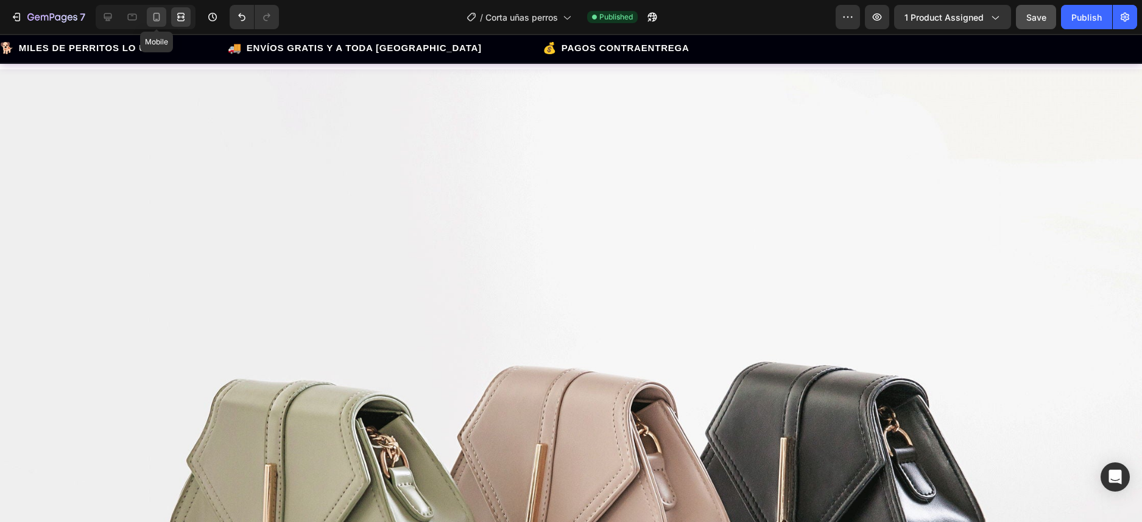
click at [158, 23] on icon at bounding box center [156, 17] width 12 height 12
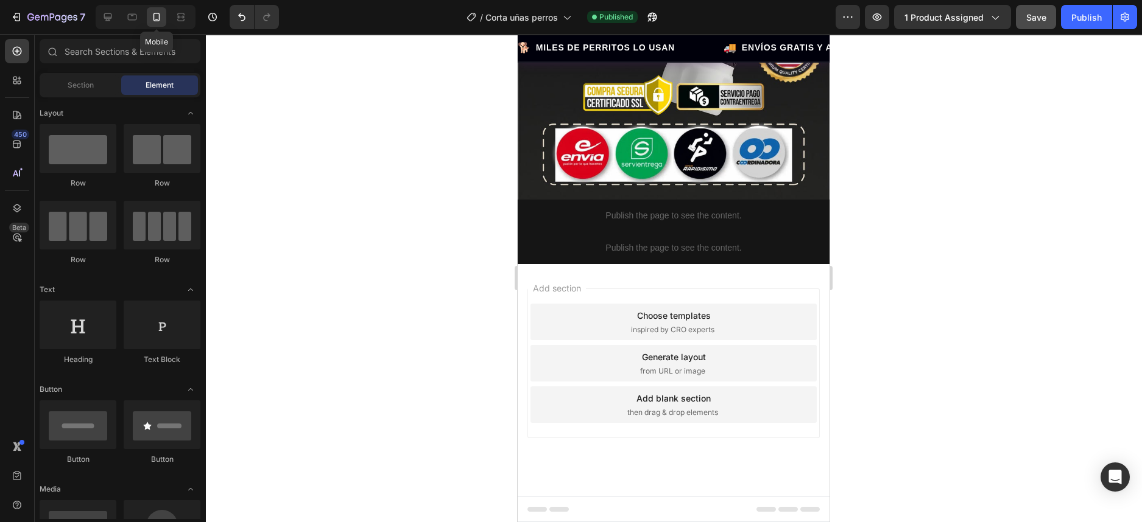
scroll to position [3005, 0]
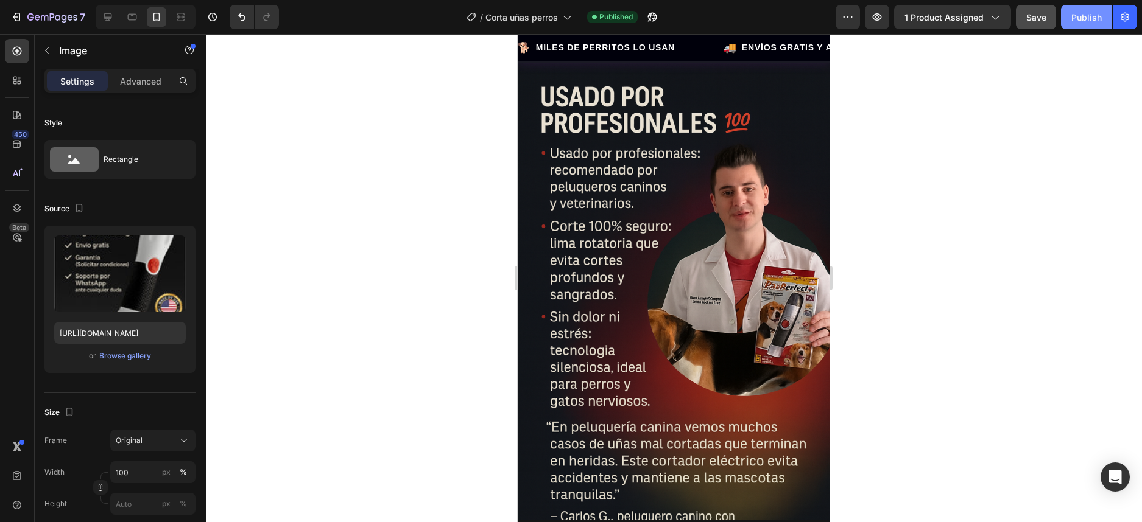
click at [1075, 19] on div "Publish" at bounding box center [1086, 17] width 30 height 13
